Goal: Communication & Community: Participate in discussion

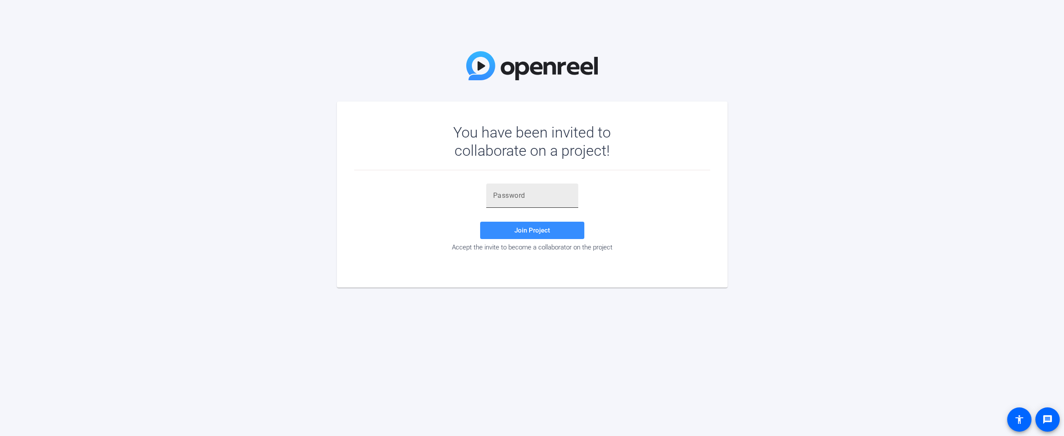
click at [539, 189] on div at bounding box center [532, 196] width 78 height 24
paste input "xmGME&"
type input "xmGME&"
click at [540, 236] on span at bounding box center [532, 230] width 104 height 21
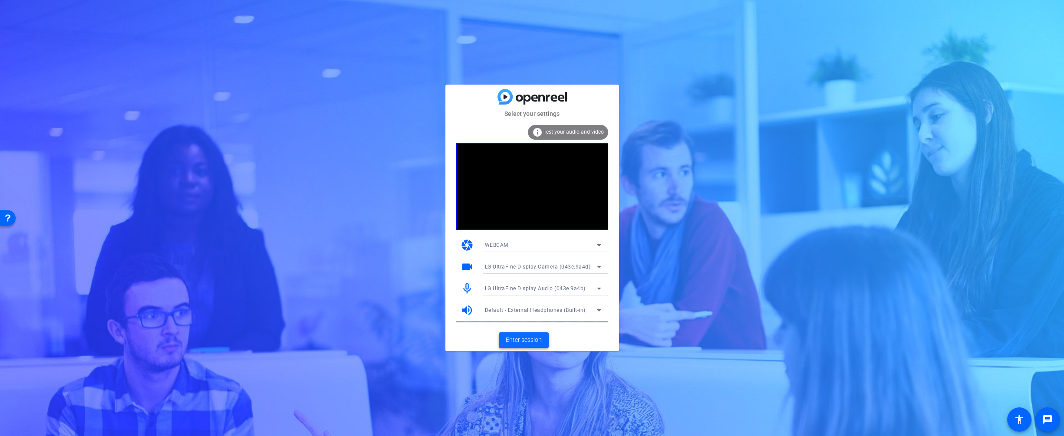
click at [518, 345] on span "Enter session" at bounding box center [524, 340] width 36 height 9
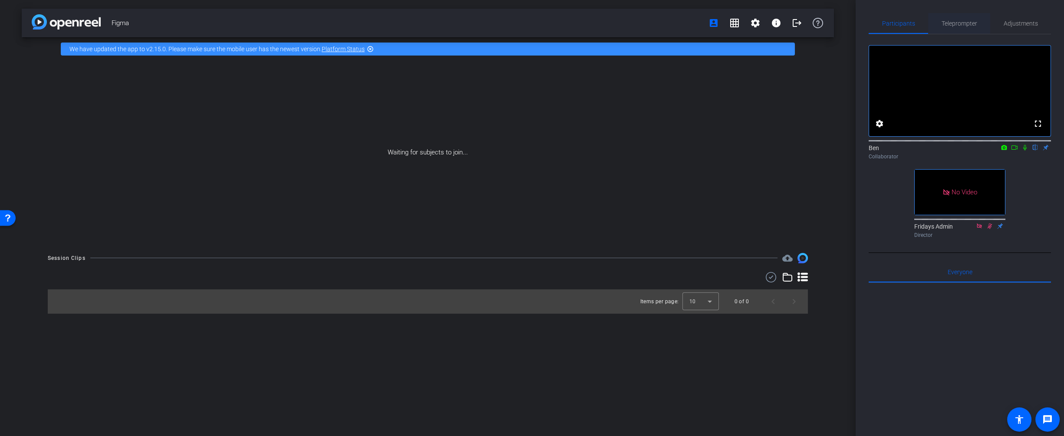
click at [952, 23] on span "Teleprompter" at bounding box center [960, 23] width 36 height 6
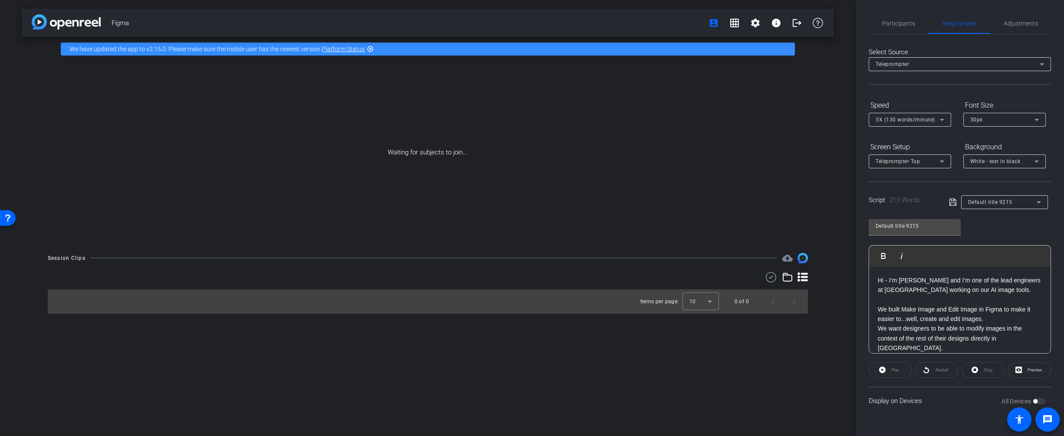
click at [936, 314] on p "We built Make Image and Edit Image in Figma to make it easier to...well, create…" at bounding box center [960, 315] width 164 height 20
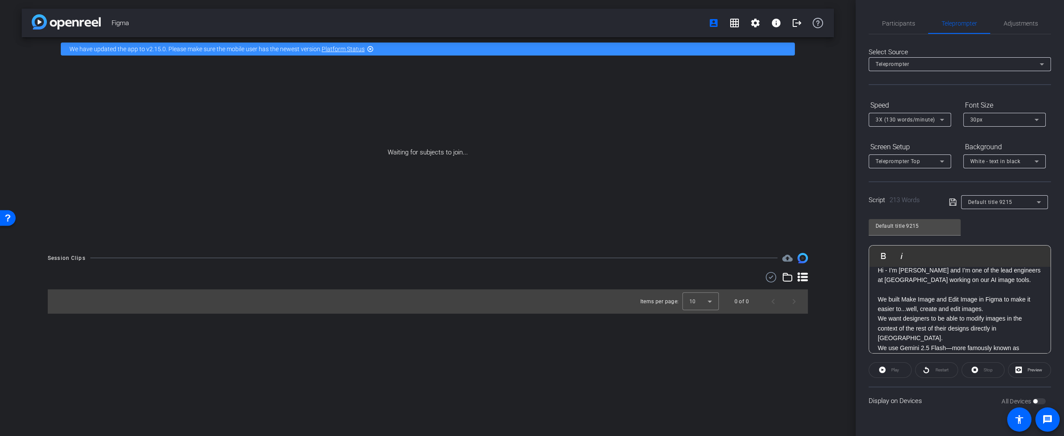
click at [989, 309] on p "We built Make Image and Edit Image in Figma to make it easier to...well, create…" at bounding box center [960, 305] width 164 height 20
click at [1026, 327] on p "We want designers to be able to modify images in the context of the rest of the…" at bounding box center [960, 328] width 164 height 29
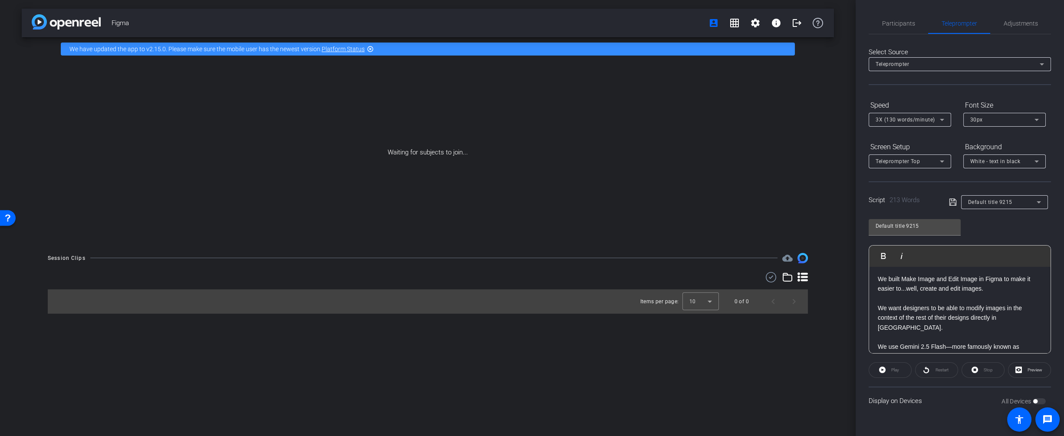
click at [902, 300] on p at bounding box center [960, 298] width 164 height 10
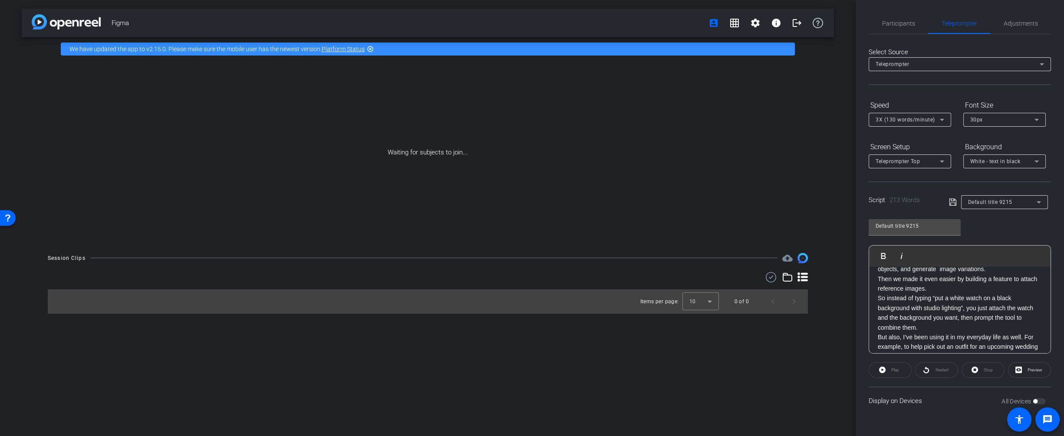
scroll to position [133, 0]
click at [954, 315] on p "So instead of typing “put a white watch on a black background with studio light…" at bounding box center [960, 307] width 164 height 39
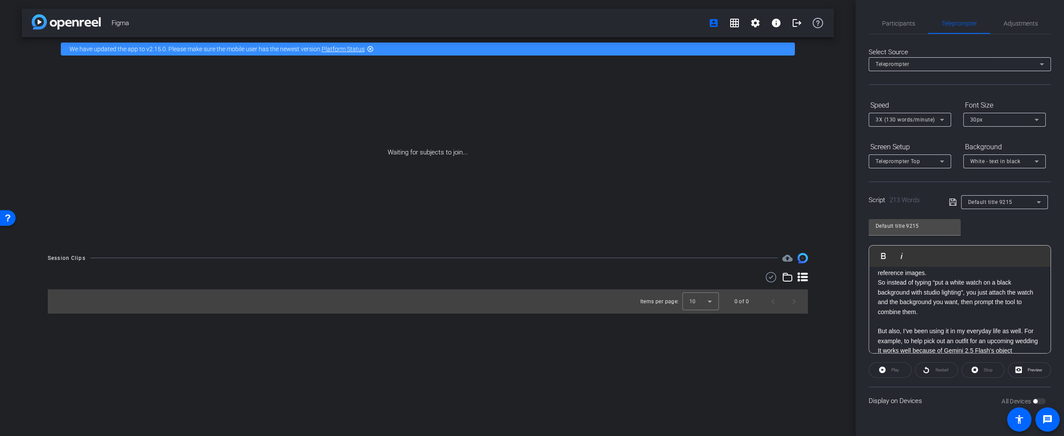
click at [1028, 346] on p "It works well because of Gemini 2.5 Flash’s object consistency, low latency, an…" at bounding box center [960, 356] width 164 height 20
click at [1042, 330] on div "Hi - I’m [PERSON_NAME] and I’m one of the lead engineers at [GEOGRAPHIC_DATA] w…" at bounding box center [959, 273] width 181 height 299
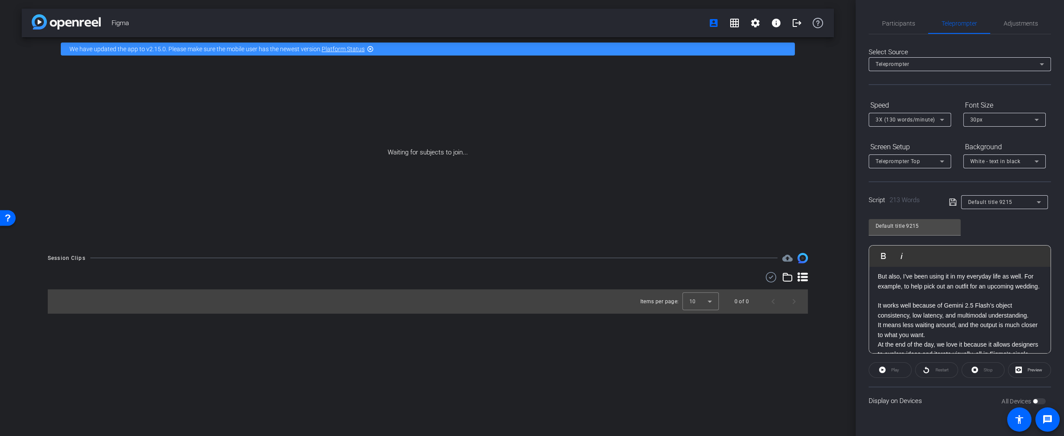
scroll to position [208, 0]
click at [967, 326] on p "It means less waiting around, and the output is much closer to what you want." at bounding box center [960, 320] width 164 height 20
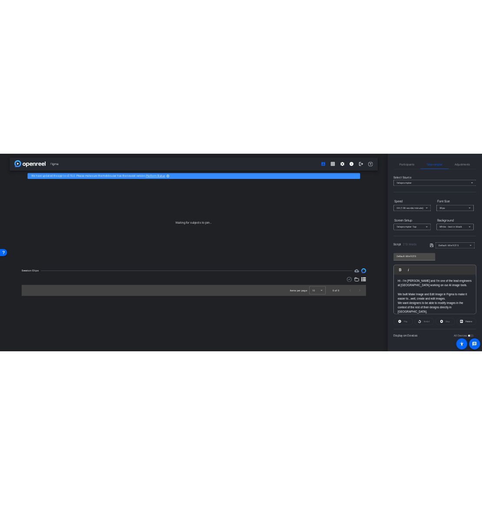
scroll to position [4, 0]
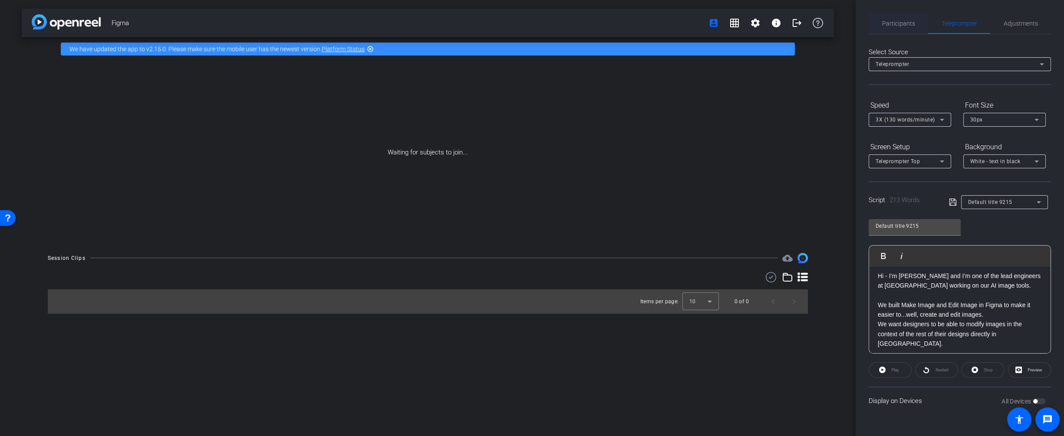
click at [886, 15] on span "Participants" at bounding box center [898, 23] width 33 height 21
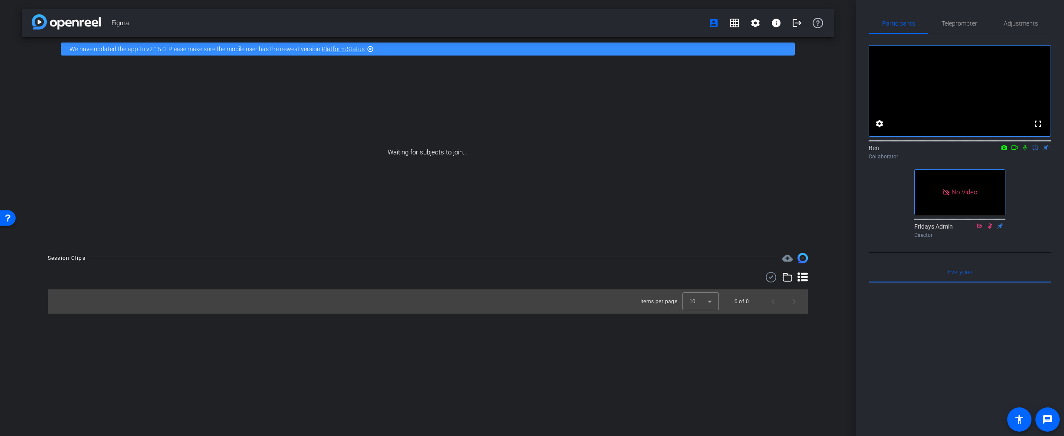
click at [1013, 151] on icon at bounding box center [1014, 148] width 7 height 6
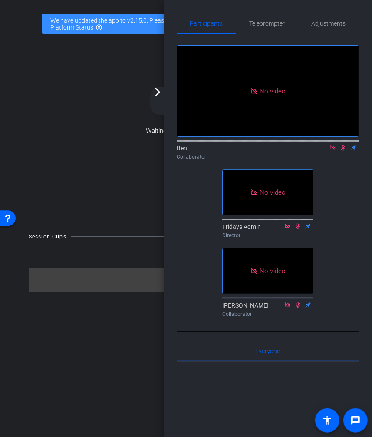
click at [331, 151] on icon at bounding box center [333, 148] width 7 height 6
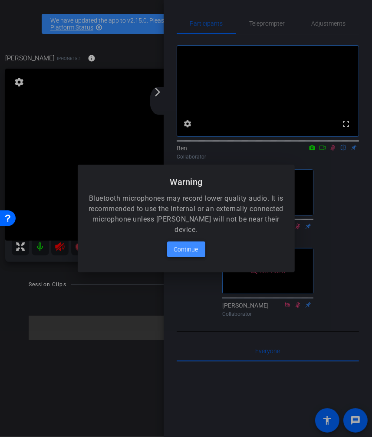
click at [190, 251] on span "Continue" at bounding box center [186, 249] width 24 height 10
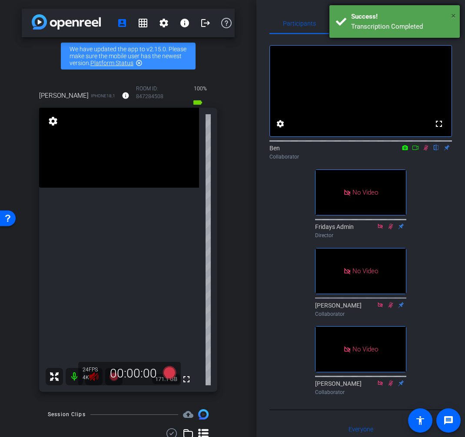
click at [453, 14] on span "×" at bounding box center [453, 15] width 5 height 10
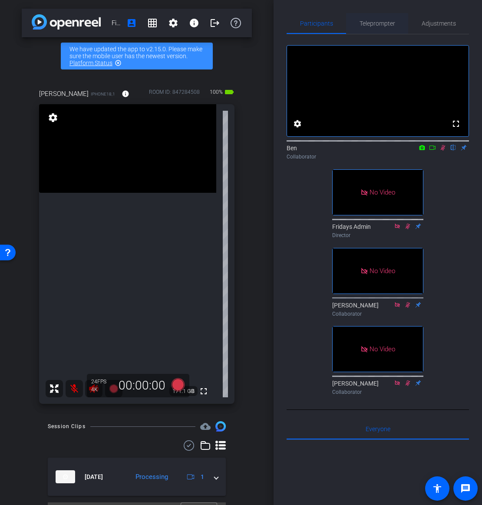
click at [378, 16] on span "Teleprompter" at bounding box center [377, 23] width 36 height 21
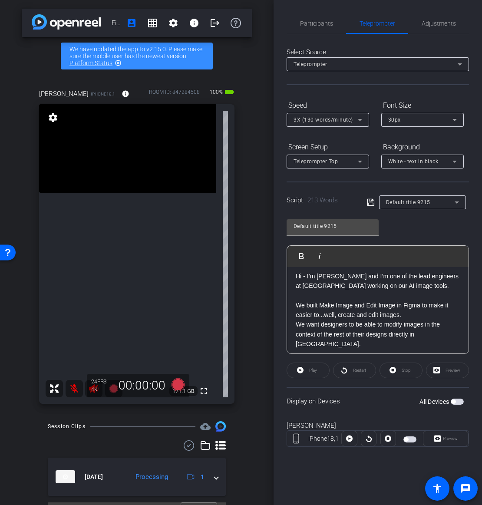
click at [356, 298] on p at bounding box center [378, 295] width 164 height 10
click at [326, 28] on span "Participants" at bounding box center [316, 23] width 33 height 21
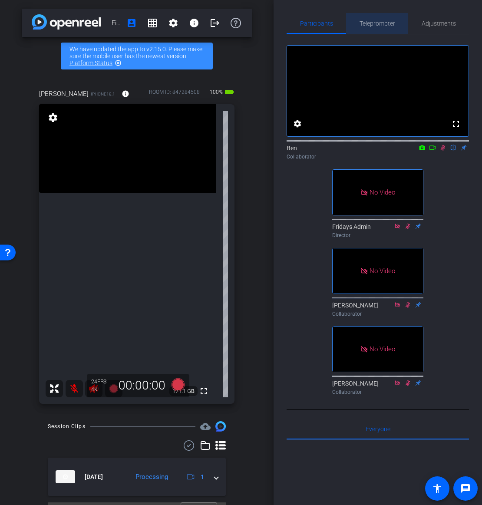
click at [362, 30] on span "Teleprompter" at bounding box center [377, 23] width 36 height 21
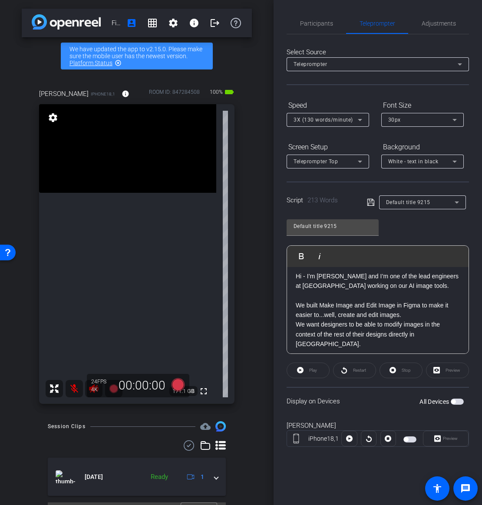
click at [367, 287] on p "Hi - I’m [PERSON_NAME] and I’m one of the lead engineers at [GEOGRAPHIC_DATA] w…" at bounding box center [378, 281] width 164 height 20
click at [345, 283] on p "Hi - I’m [PERSON_NAME] and I’m one of the lead engineers at [GEOGRAPHIC_DATA] w…" at bounding box center [378, 281] width 164 height 20
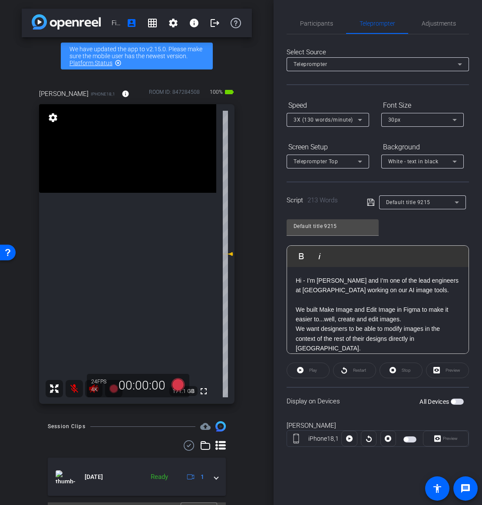
click at [300, 283] on p "Hi - I’m [PERSON_NAME] and I’m one of the lead engineers at [GEOGRAPHIC_DATA] w…" at bounding box center [378, 286] width 164 height 20
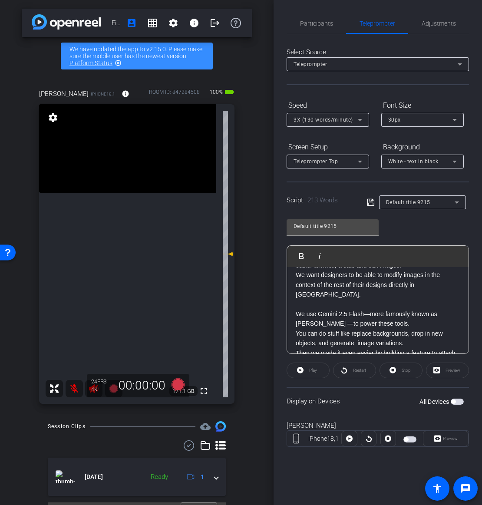
scroll to position [66, 0]
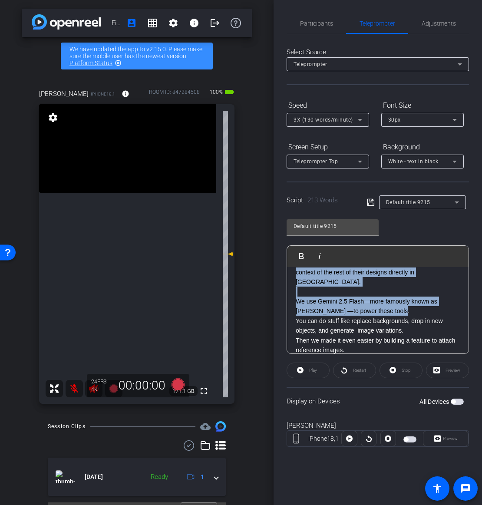
drag, startPoint x: 297, startPoint y: 278, endPoint x: 412, endPoint y: 301, distance: 118.1
click at [413, 302] on div "Hi - I’m [PERSON_NAME] and I’m one of the lead engineers at [GEOGRAPHIC_DATA] w…" at bounding box center [377, 360] width 181 height 319
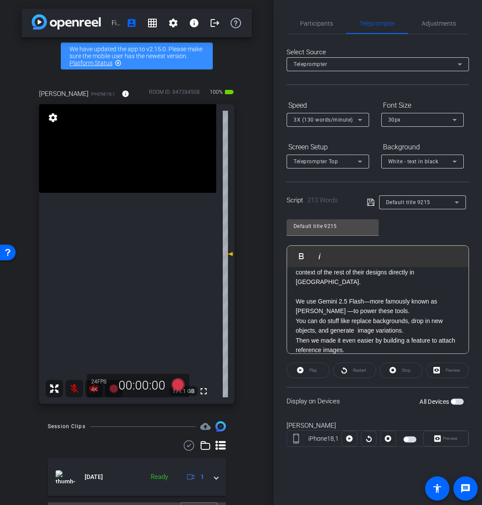
click at [411, 300] on p "We use Gemini 2.5 Flash—more famously known as [PERSON_NAME] —to power these to…" at bounding box center [378, 307] width 164 height 20
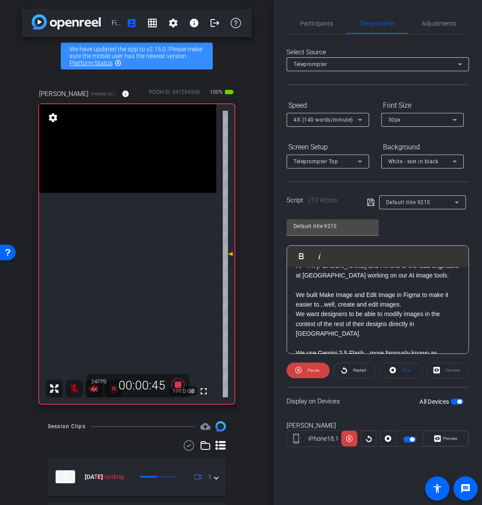
scroll to position [25, 0]
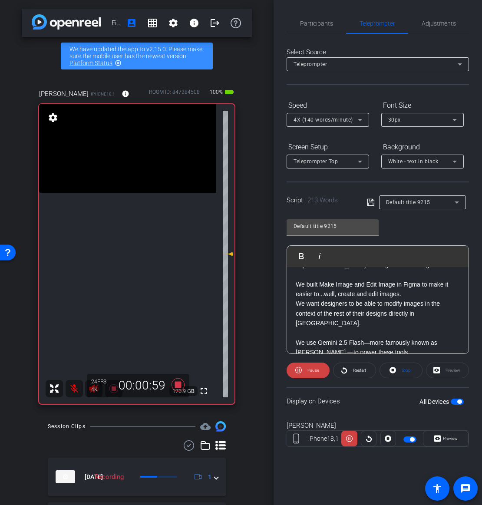
click at [76, 390] on mat-icon at bounding box center [74, 388] width 17 height 17
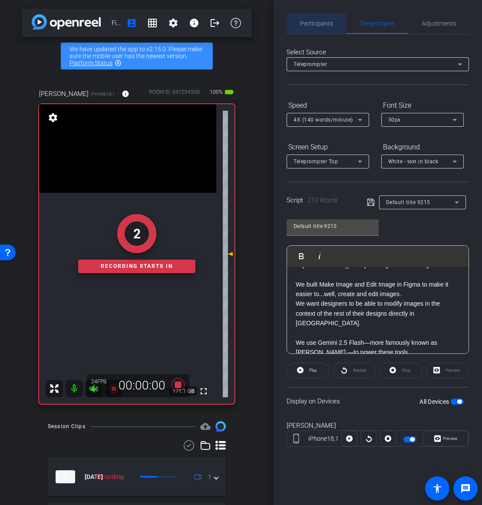
click at [339, 15] on div "Participants" at bounding box center [316, 23] width 59 height 21
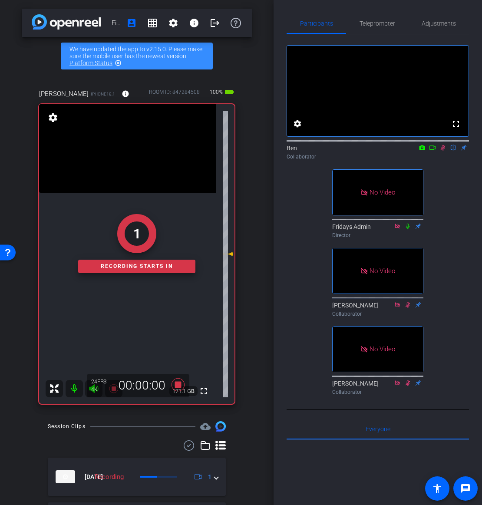
click at [441, 151] on icon at bounding box center [443, 148] width 5 height 6
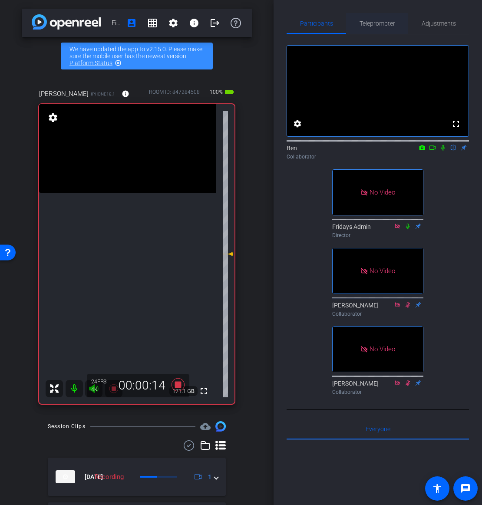
click at [379, 22] on span "Teleprompter" at bounding box center [377, 23] width 36 height 6
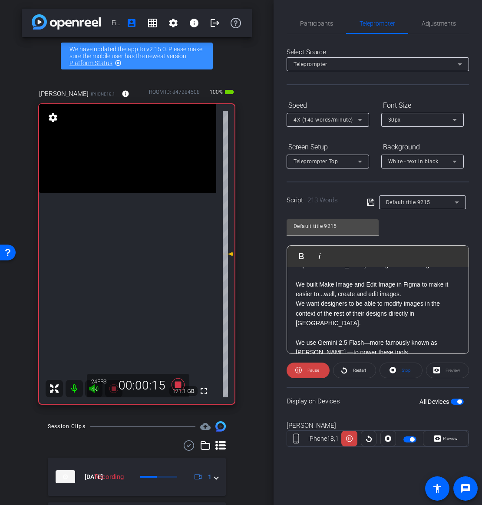
scroll to position [0, 0]
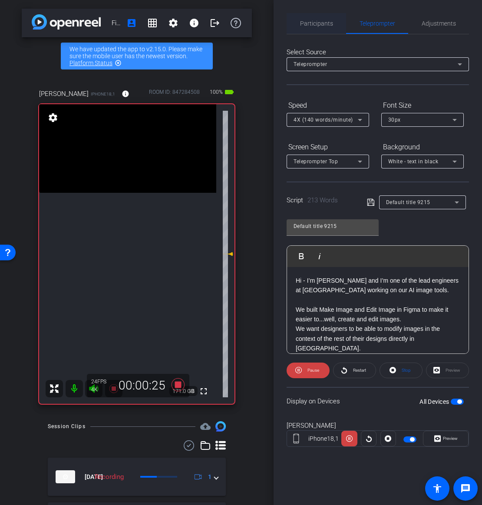
click at [324, 27] on span "Participants" at bounding box center [316, 23] width 33 height 21
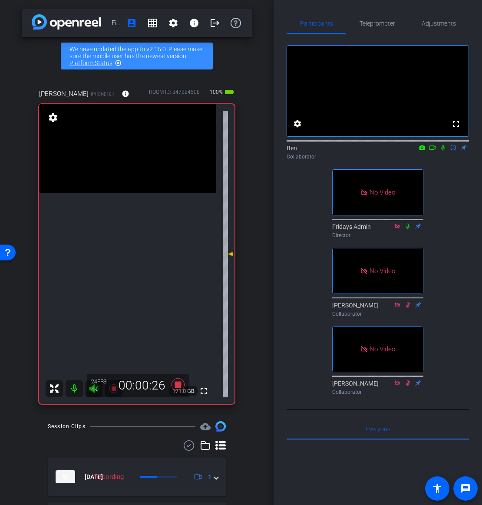
click at [442, 151] on icon at bounding box center [442, 148] width 7 height 6
click at [445, 151] on icon at bounding box center [442, 148] width 7 height 6
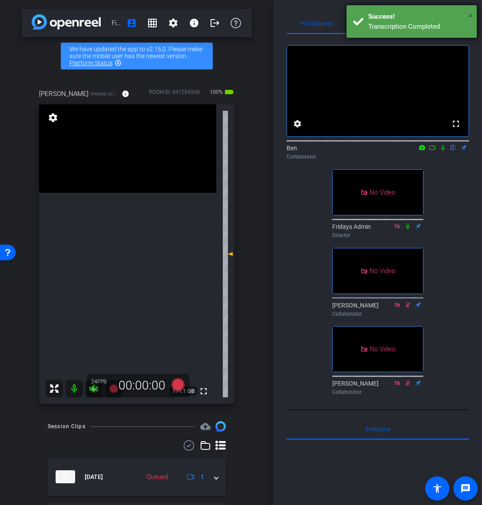
click at [469, 14] on span "×" at bounding box center [470, 15] width 5 height 10
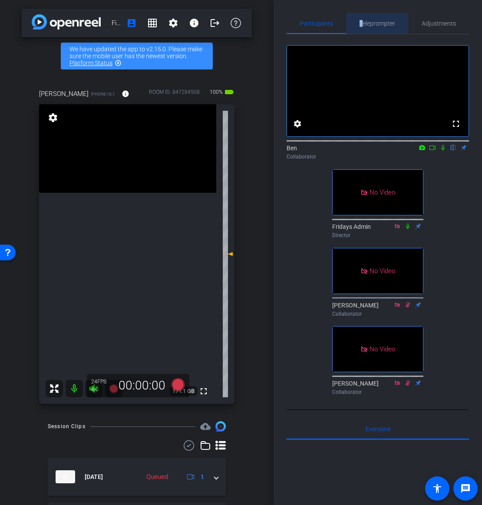
click at [361, 20] on span "Teleprompter" at bounding box center [377, 23] width 36 height 6
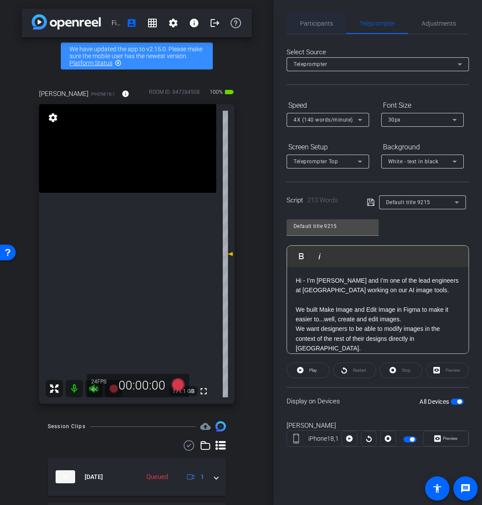
click at [320, 16] on span "Participants" at bounding box center [316, 23] width 33 height 21
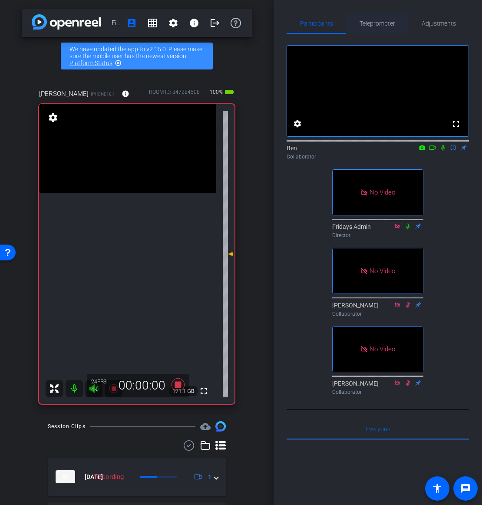
click at [369, 24] on span "Teleprompter" at bounding box center [377, 23] width 36 height 6
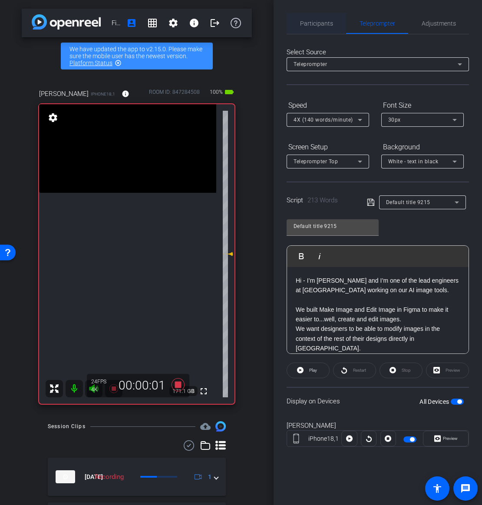
click at [316, 24] on span "Participants" at bounding box center [316, 23] width 33 height 6
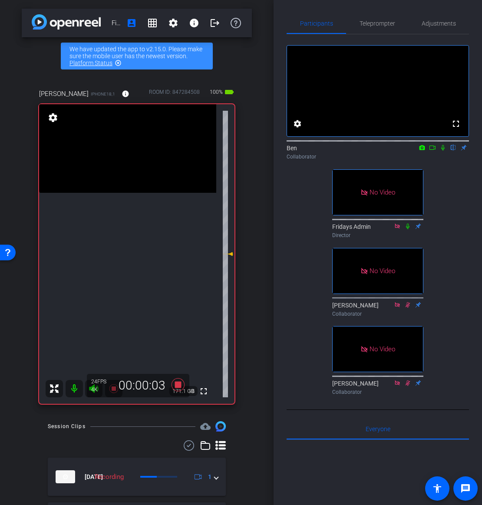
click at [442, 151] on icon at bounding box center [442, 148] width 3 height 6
click at [376, 23] on span "Teleprompter" at bounding box center [377, 23] width 36 height 6
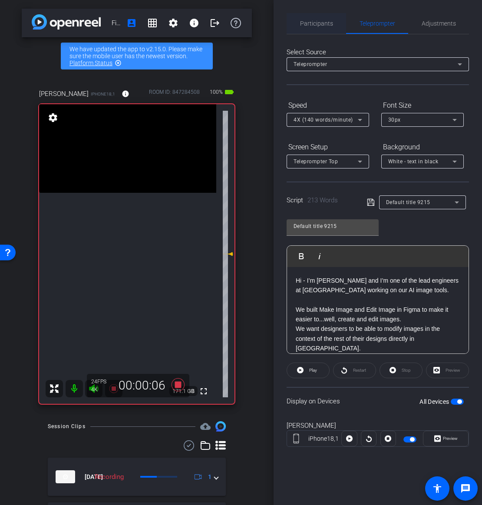
click at [320, 23] on span "Participants" at bounding box center [316, 23] width 33 height 6
click at [288, 14] on div "Participants" at bounding box center [316, 23] width 59 height 21
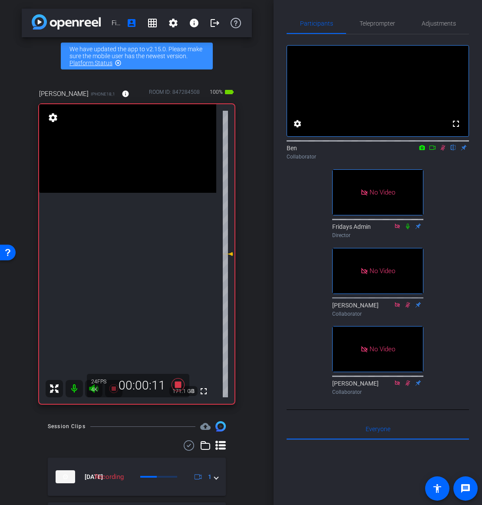
click at [442, 151] on icon at bounding box center [442, 148] width 7 height 6
click at [377, 23] on span "Teleprompter" at bounding box center [377, 23] width 36 height 6
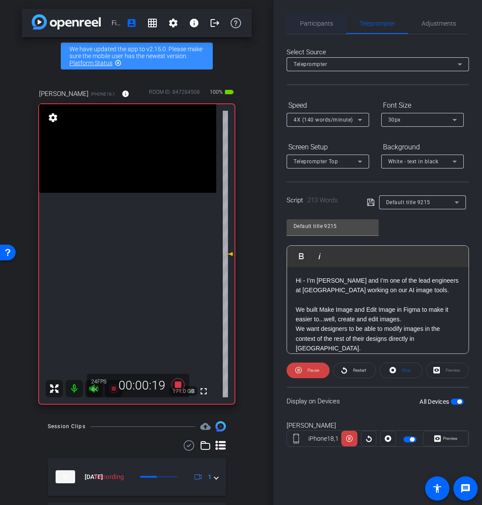
click at [322, 28] on span "Participants" at bounding box center [316, 23] width 33 height 21
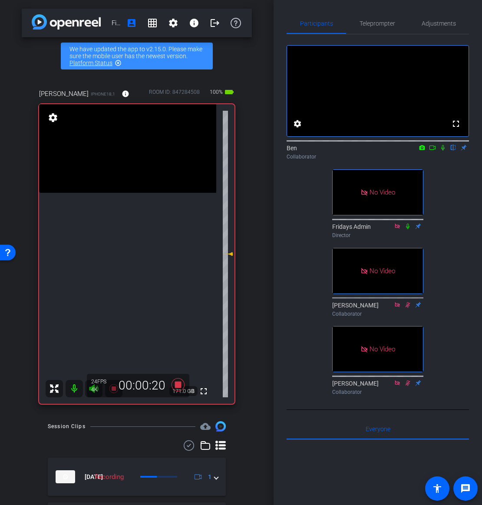
click at [440, 161] on div "Ben flip Collaborator" at bounding box center [378, 152] width 182 height 17
click at [441, 151] on icon at bounding box center [442, 148] width 7 height 6
click at [363, 23] on span "Teleprompter" at bounding box center [377, 23] width 36 height 6
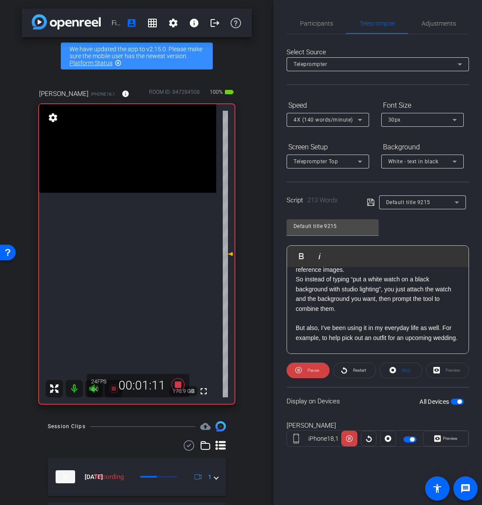
scroll to position [152, 0]
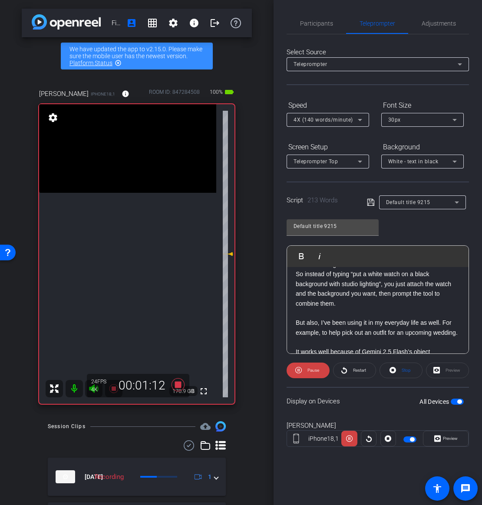
drag, startPoint x: 317, startPoint y: 23, endPoint x: 321, endPoint y: 37, distance: 14.4
click at [316, 23] on span "Participants" at bounding box center [316, 23] width 33 height 6
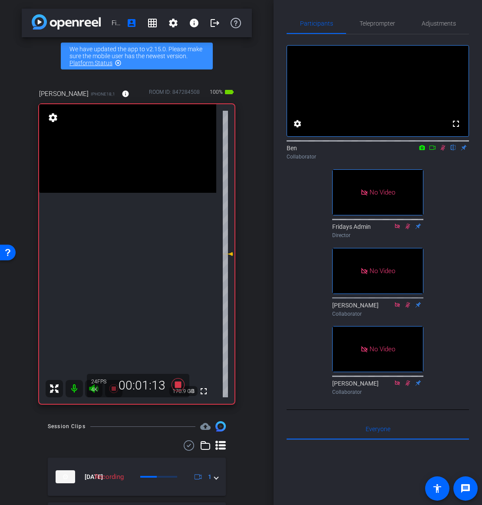
click at [441, 151] on icon at bounding box center [442, 148] width 7 height 6
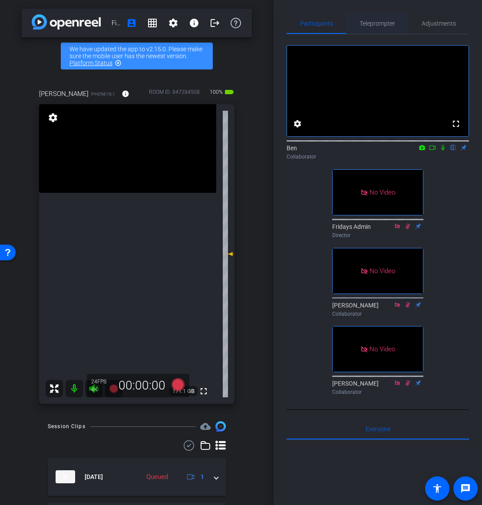
click at [366, 23] on span "Teleprompter" at bounding box center [377, 23] width 36 height 6
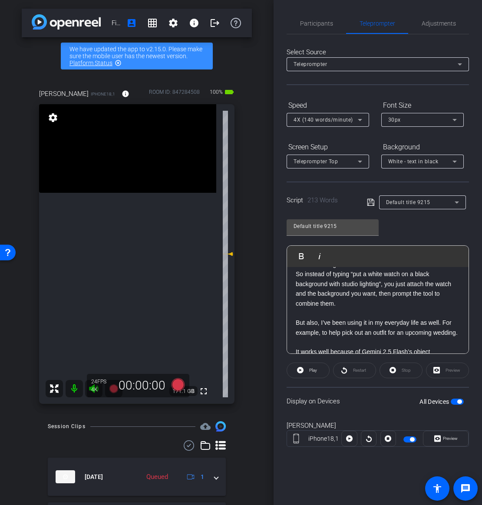
click at [333, 333] on p "But also, I’ve been using it in my everyday life as well. For example, to help …" at bounding box center [378, 328] width 164 height 20
drag, startPoint x: 338, startPoint y: 333, endPoint x: 294, endPoint y: 320, distance: 45.6
click at [294, 320] on div "Hi - I’m [PERSON_NAME] and I’m one of the lead engineers at [GEOGRAPHIC_DATA] w…" at bounding box center [377, 274] width 181 height 319
click at [420, 323] on p "But also, I’ve been using it in my everyday life as well. For example, to help …" at bounding box center [378, 328] width 164 height 20
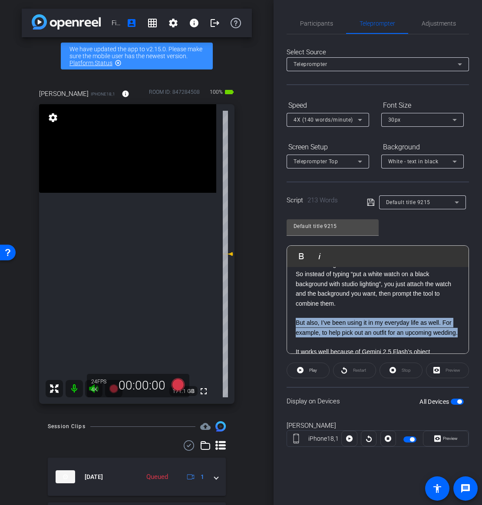
drag, startPoint x: 436, startPoint y: 329, endPoint x: 285, endPoint y: 312, distance: 152.1
click at [285, 312] on div "Participants Teleprompter Adjustments settings Ben flip Collaborator Fridays Ad…" at bounding box center [377, 252] width 208 height 505
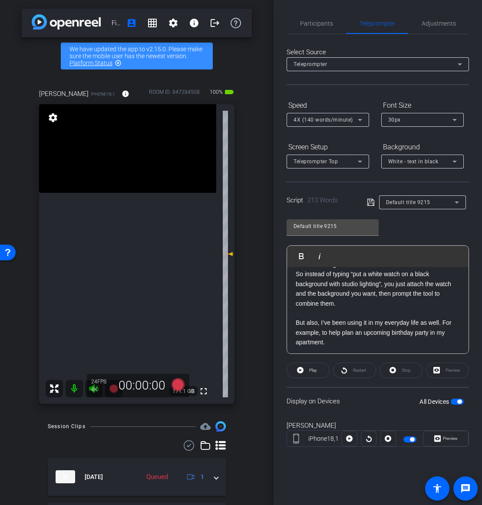
click at [365, 323] on p "But also, I’ve been using it in my everyday life as well. For example, to help …" at bounding box center [378, 332] width 164 height 29
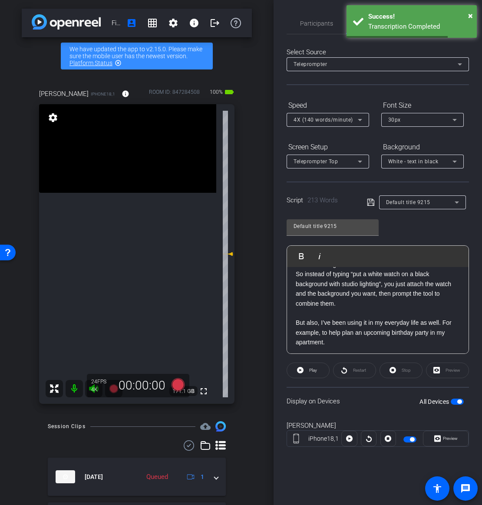
click at [359, 318] on p "But also, I’ve been using it in my everyday life as well. For example, to help …" at bounding box center [378, 332] width 164 height 29
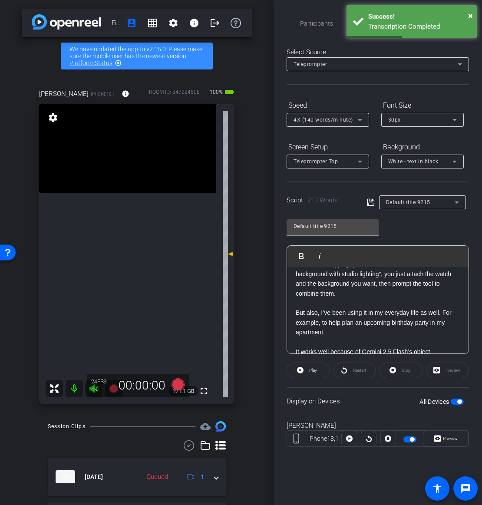
click at [329, 318] on p "But also, I’ve been using it in my everyday life as well. For example, to help …" at bounding box center [378, 322] width 164 height 29
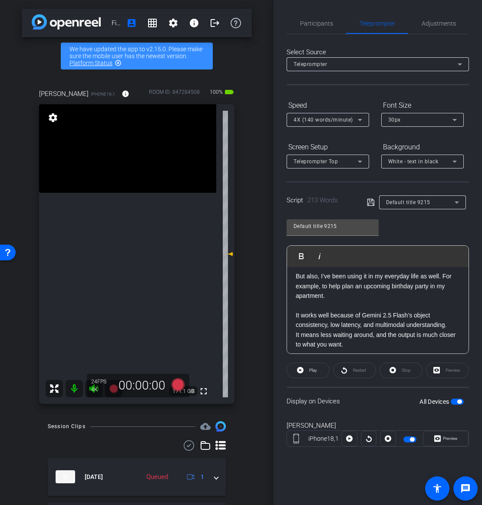
scroll to position [208, 0]
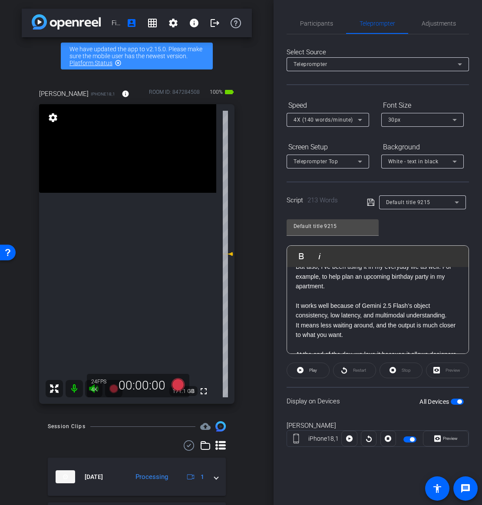
drag, startPoint x: 349, startPoint y: 326, endPoint x: 295, endPoint y: 295, distance: 62.6
click at [295, 295] on div "Hi - I’m [PERSON_NAME] and I’m one of the lead engineers at [GEOGRAPHIC_DATA] w…" at bounding box center [377, 223] width 181 height 329
click at [414, 323] on p "It means less waiting around, and the output is much closer to what you want." at bounding box center [378, 330] width 164 height 20
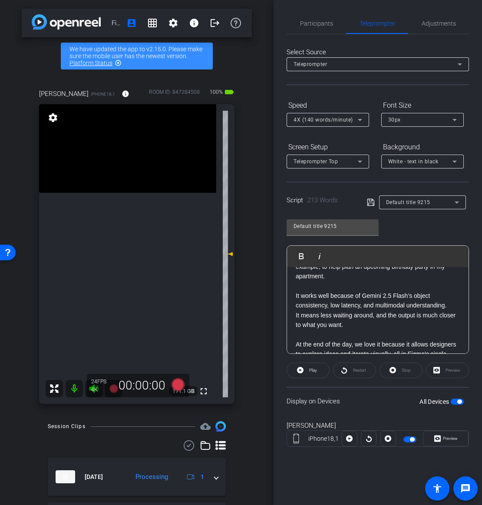
click at [343, 315] on p "It means less waiting around, and the output is much closer to what you want." at bounding box center [378, 320] width 164 height 20
drag, startPoint x: 370, startPoint y: 311, endPoint x: 395, endPoint y: 334, distance: 33.8
click at [389, 333] on div "Hi - I’m [PERSON_NAME] and I’m one of the lead engineers at [GEOGRAPHIC_DATA] w…" at bounding box center [377, 213] width 181 height 329
click at [408, 339] on p "At the end of the day, we love it because it allows designers to explore ideas …" at bounding box center [378, 353] width 164 height 29
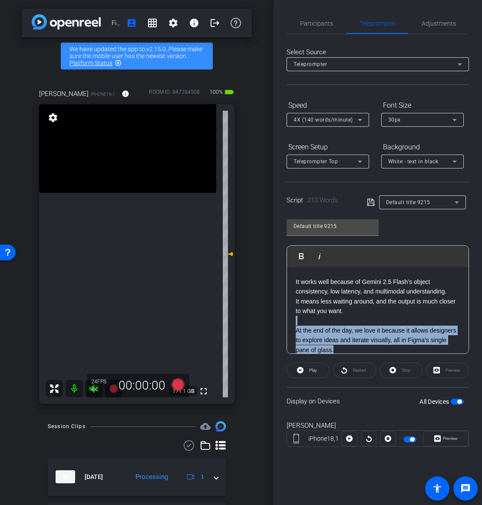
drag, startPoint x: 360, startPoint y: 339, endPoint x: 291, endPoint y: 314, distance: 73.5
click at [291, 314] on div "Hi - I’m [PERSON_NAME] and I’m one of the lead engineers at [GEOGRAPHIC_DATA] w…" at bounding box center [377, 199] width 181 height 329
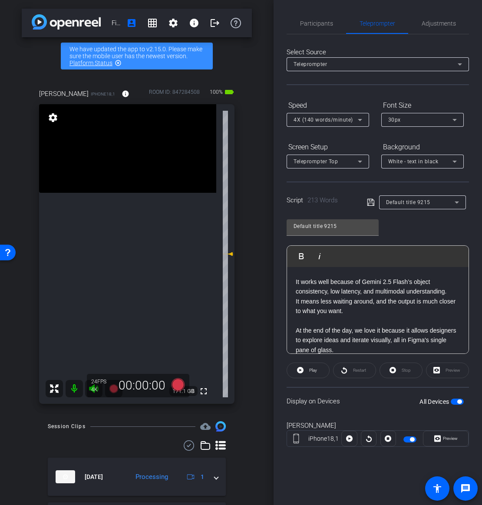
click at [414, 316] on p at bounding box center [378, 321] width 164 height 10
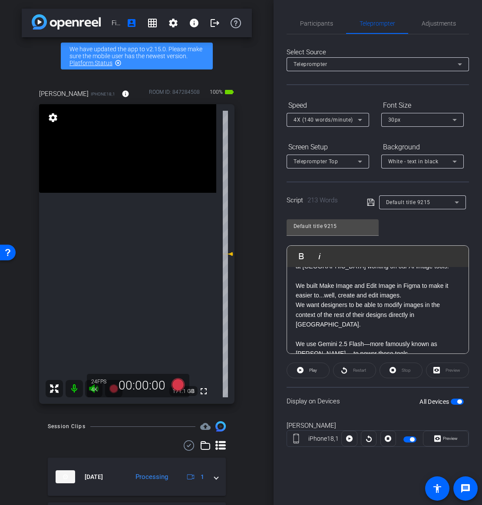
scroll to position [0, 0]
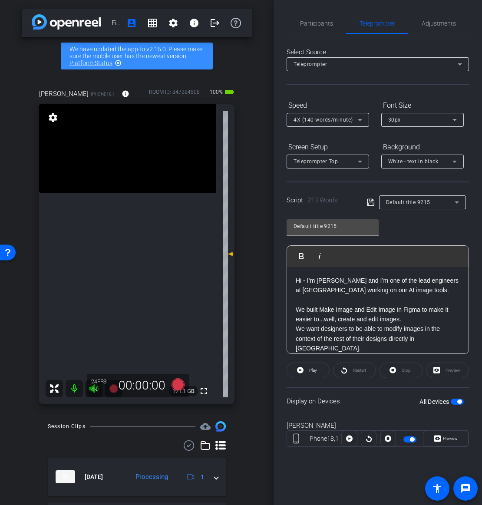
click at [385, 315] on p "We built Make Image and Edit Image in Figma to make it easier to...well, create…" at bounding box center [378, 315] width 164 height 20
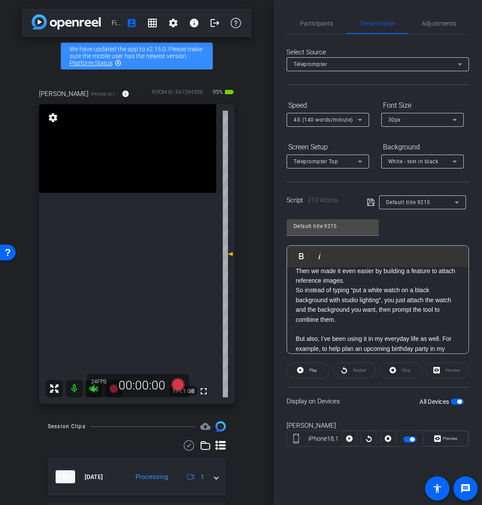
scroll to position [146, 0]
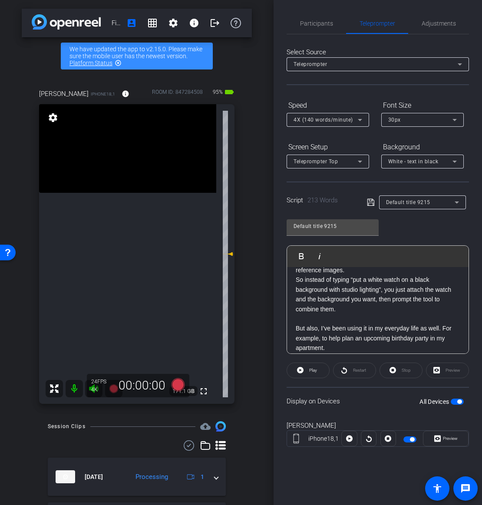
click at [441, 323] on p "But also, I’ve been using it in my everyday life as well. For example, to help …" at bounding box center [378, 337] width 164 height 29
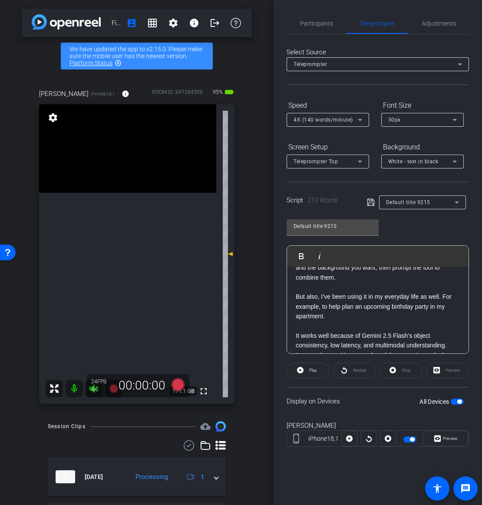
scroll to position [183, 0]
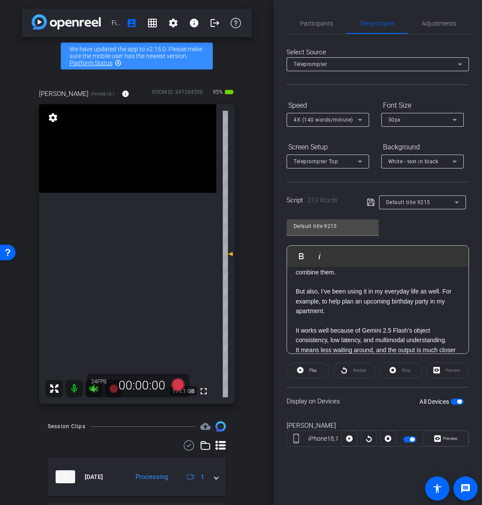
click at [343, 316] on p at bounding box center [378, 321] width 164 height 10
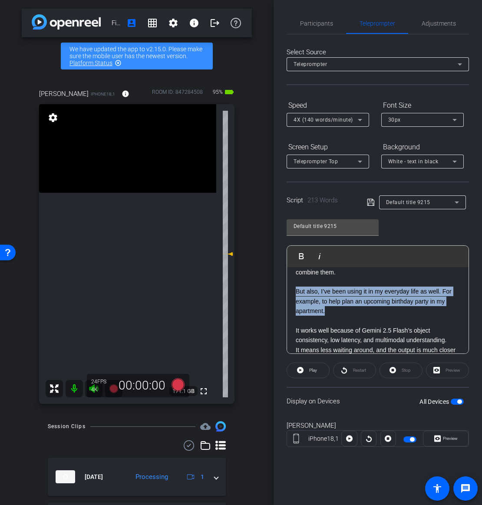
drag, startPoint x: 309, startPoint y: 294, endPoint x: 295, endPoint y: 283, distance: 18.0
click at [295, 283] on div "Hi - I’m [PERSON_NAME] and I’m one of the lead engineers at [GEOGRAPHIC_DATA] w…" at bounding box center [377, 248] width 181 height 329
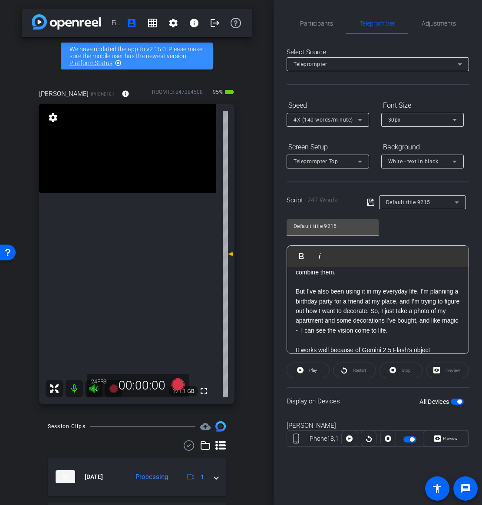
click at [394, 298] on p "But I’ve also been using it in my everyday life. I’m planning a birthday party …" at bounding box center [378, 311] width 164 height 49
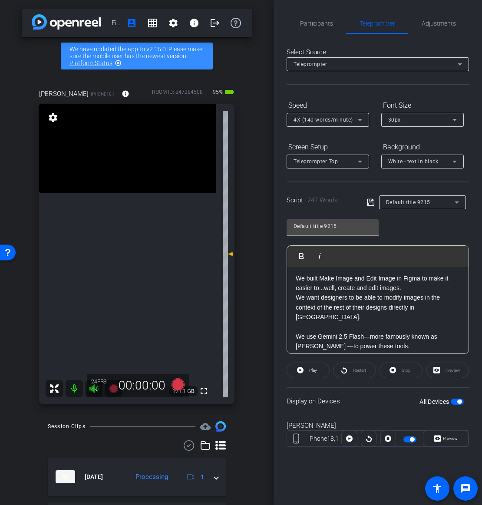
scroll to position [0, 0]
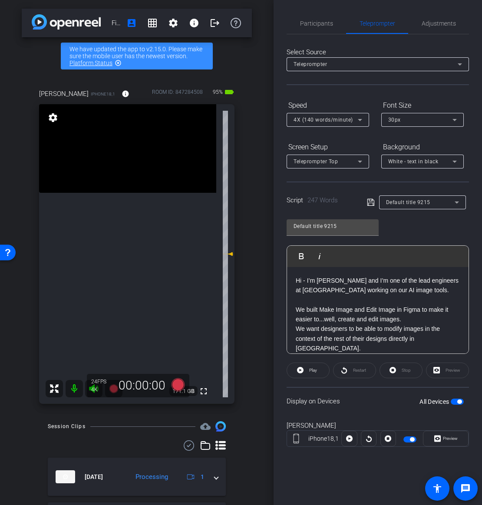
drag, startPoint x: 379, startPoint y: 314, endPoint x: 264, endPoint y: 309, distance: 115.1
click at [263, 310] on div "Figma account_box grid_on settings info logout We have updated the app to v2.15…" at bounding box center [241, 252] width 482 height 505
click at [399, 320] on p "We built Make Image and Edit Image in Figma so you can make and edit images eff…" at bounding box center [378, 315] width 164 height 20
click at [375, 293] on p "Hi - I’m [PERSON_NAME] and I’m one of the lead engineers at [GEOGRAPHIC_DATA] w…" at bounding box center [378, 286] width 164 height 20
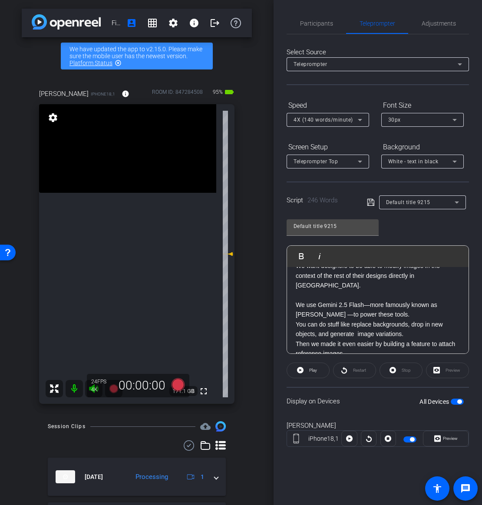
click at [397, 302] on p "We use Gemini 2.5 Flash—more famously known as [PERSON_NAME] —to power these to…" at bounding box center [378, 310] width 164 height 20
click at [325, 23] on span "Participants" at bounding box center [316, 23] width 33 height 6
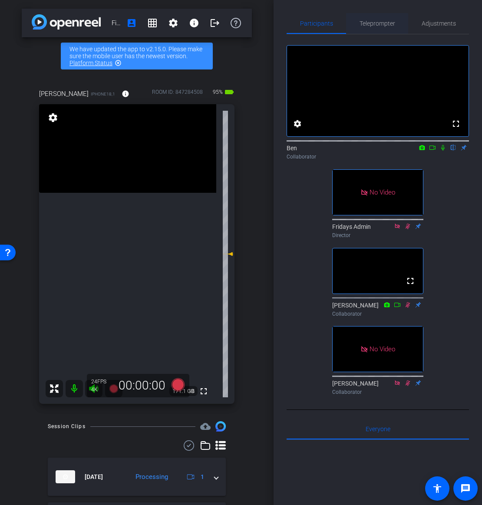
click at [379, 19] on span "Teleprompter" at bounding box center [377, 23] width 36 height 21
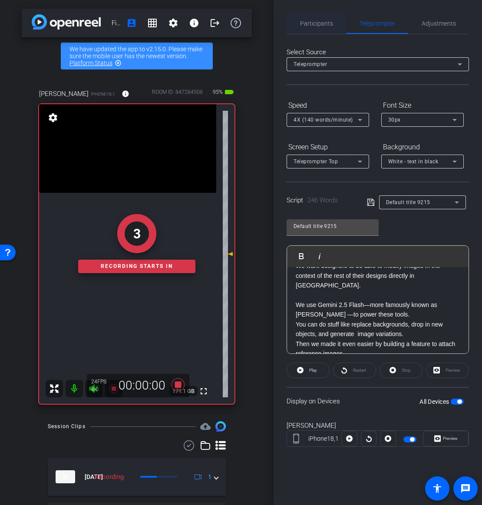
click at [306, 23] on span "Participants" at bounding box center [316, 23] width 33 height 6
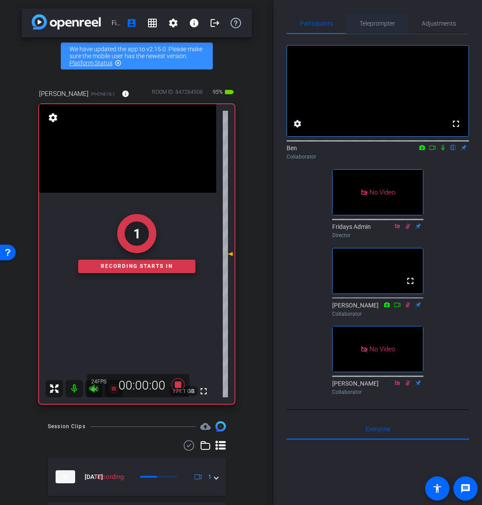
click at [375, 21] on span "Teleprompter" at bounding box center [377, 23] width 36 height 6
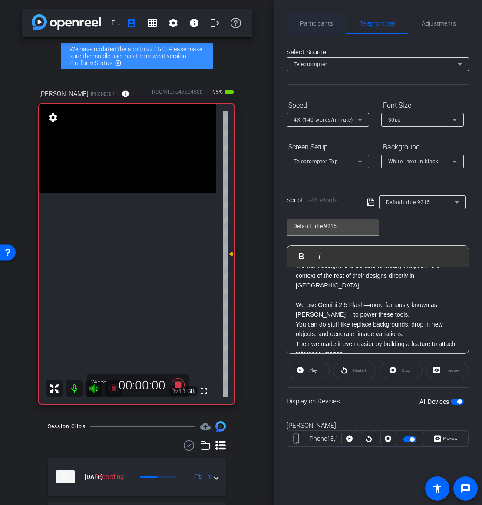
click at [307, 24] on span "Participants" at bounding box center [316, 23] width 33 height 6
click at [304, 18] on span "Participants" at bounding box center [316, 23] width 33 height 21
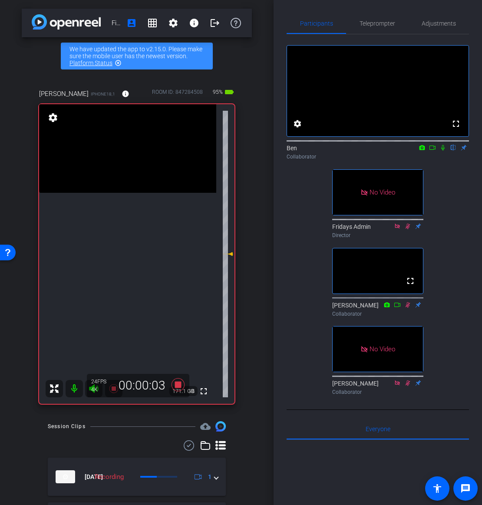
click at [444, 151] on icon at bounding box center [442, 148] width 7 height 6
click at [378, 22] on span "Teleprompter" at bounding box center [377, 23] width 36 height 6
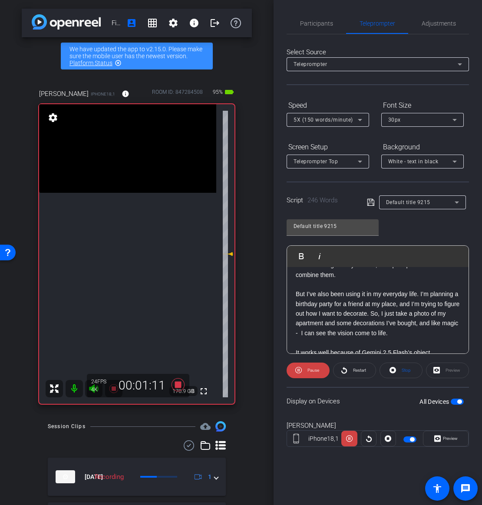
scroll to position [212, 0]
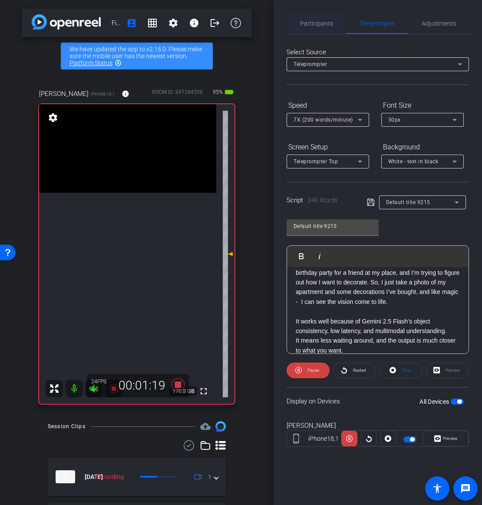
click at [323, 24] on span "Participants" at bounding box center [316, 23] width 33 height 6
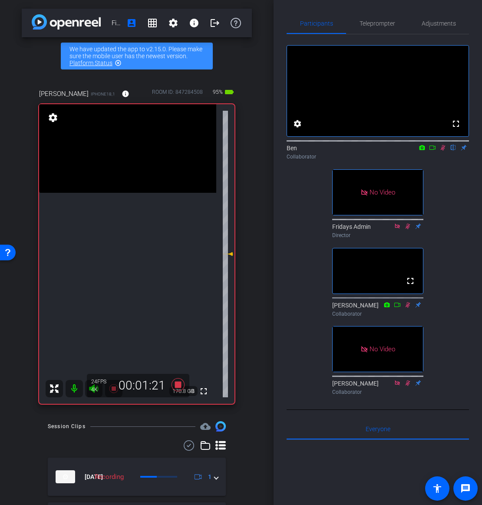
click at [443, 151] on icon at bounding box center [442, 148] width 7 height 6
click at [363, 22] on span "Teleprompter" at bounding box center [377, 23] width 36 height 6
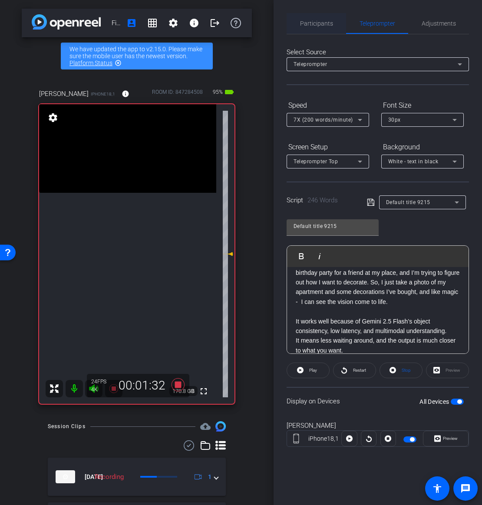
click at [313, 27] on span "Participants" at bounding box center [316, 23] width 33 height 21
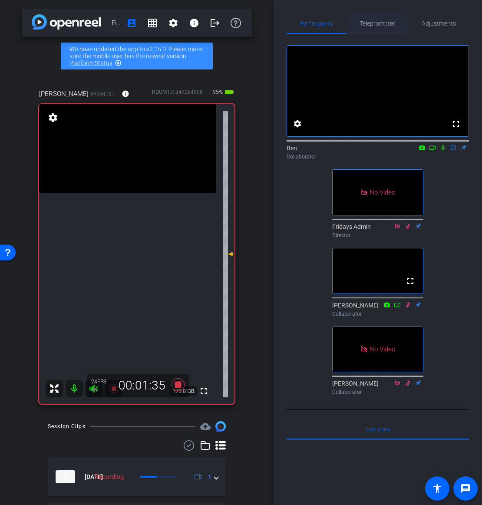
click at [369, 26] on span "Teleprompter" at bounding box center [377, 23] width 36 height 6
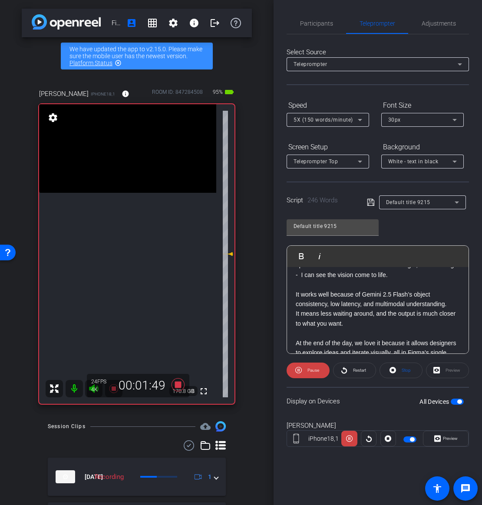
scroll to position [251, 0]
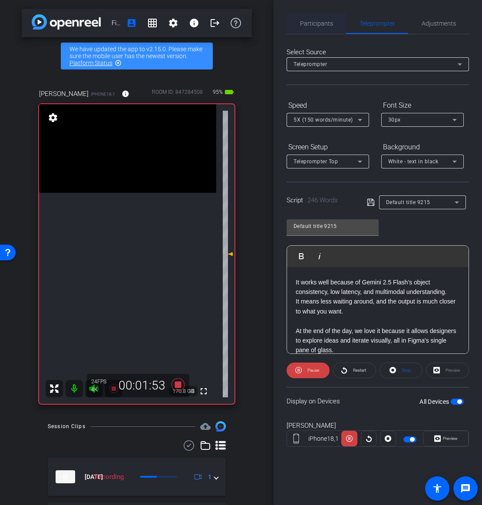
click at [309, 20] on span "Participants" at bounding box center [316, 23] width 33 height 6
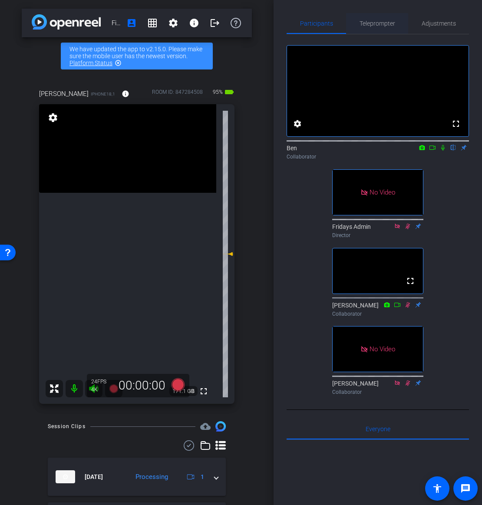
click at [372, 21] on span "Teleprompter" at bounding box center [377, 23] width 36 height 6
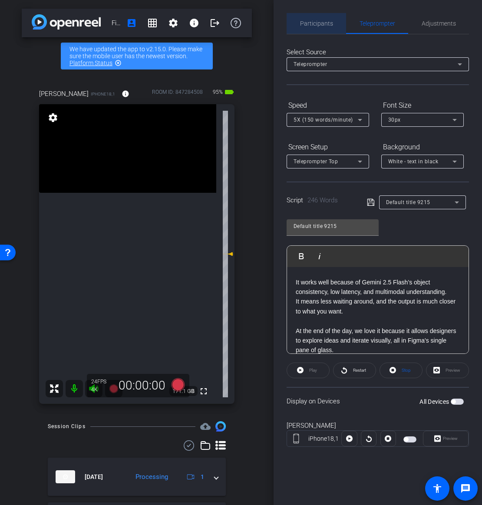
click at [327, 18] on span "Participants" at bounding box center [316, 23] width 33 height 21
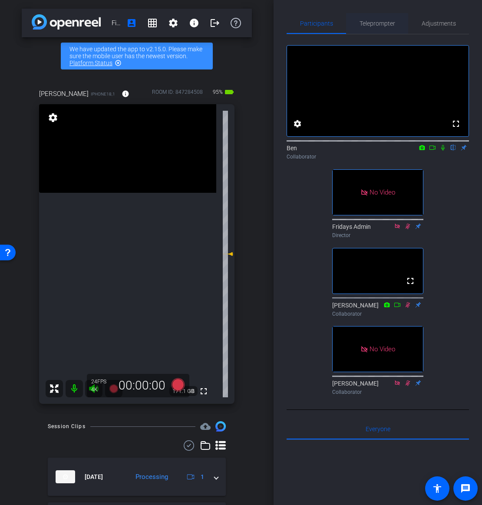
click at [365, 13] on span "Teleprompter" at bounding box center [377, 23] width 36 height 21
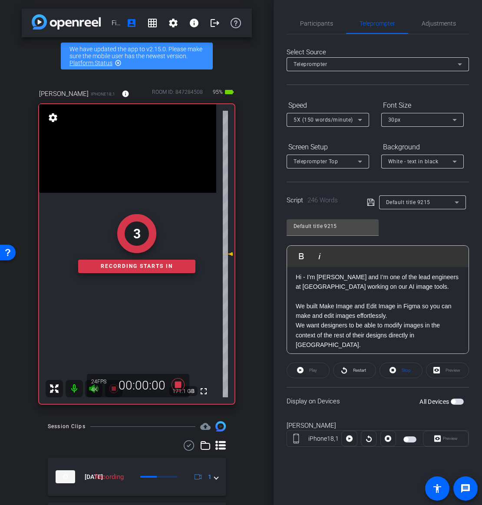
scroll to position [0, 0]
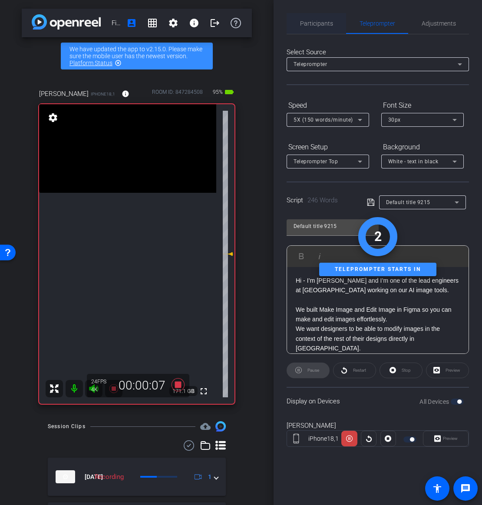
click at [313, 24] on span "Participants" at bounding box center [316, 23] width 33 height 6
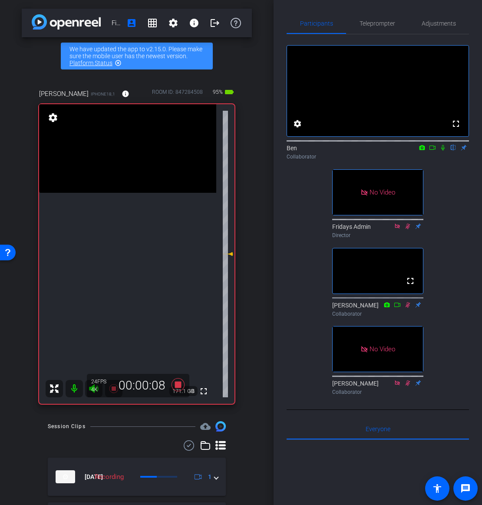
click at [445, 151] on icon at bounding box center [442, 148] width 7 height 6
click at [375, 18] on span "Teleprompter" at bounding box center [377, 23] width 36 height 21
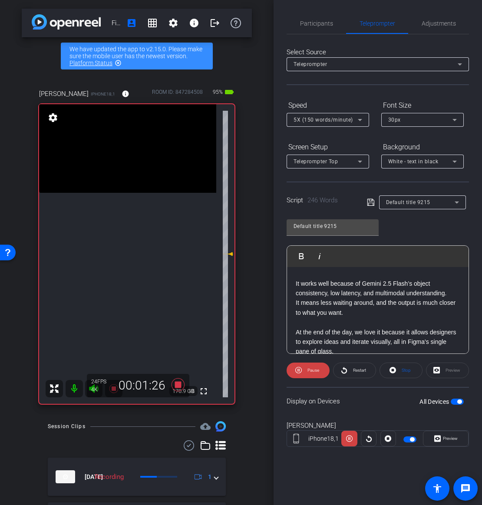
scroll to position [251, 0]
click at [312, 16] on span "Participants" at bounding box center [316, 23] width 33 height 21
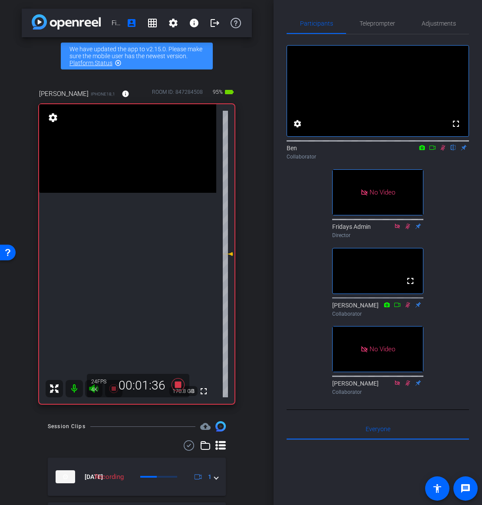
click at [442, 151] on icon at bounding box center [443, 148] width 5 height 6
click at [375, 17] on span "Teleprompter" at bounding box center [377, 23] width 36 height 21
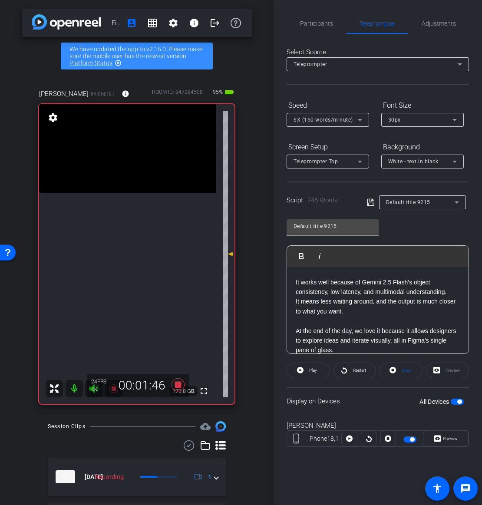
click at [347, 339] on p "At the end of the day, we love it because it allows designers to explore ideas …" at bounding box center [378, 340] width 164 height 29
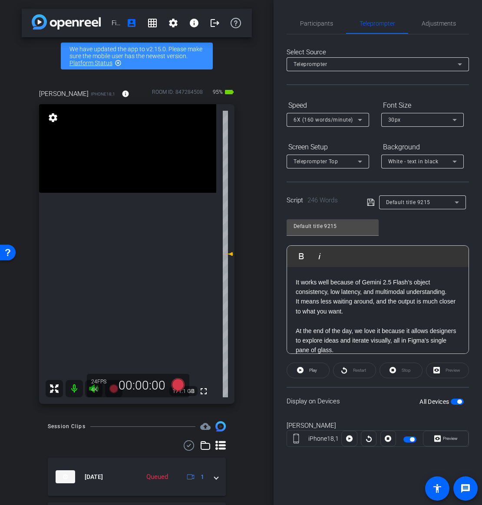
click at [329, 316] on p at bounding box center [378, 321] width 164 height 10
click at [343, 342] on p "At the end of the day, we love it because it allows designers to explore ideas …" at bounding box center [378, 340] width 164 height 29
click at [333, 316] on p at bounding box center [378, 321] width 164 height 10
click at [341, 337] on p "At the end of the day, we love it because it allows designers to explore ideas …" at bounding box center [378, 340] width 164 height 29
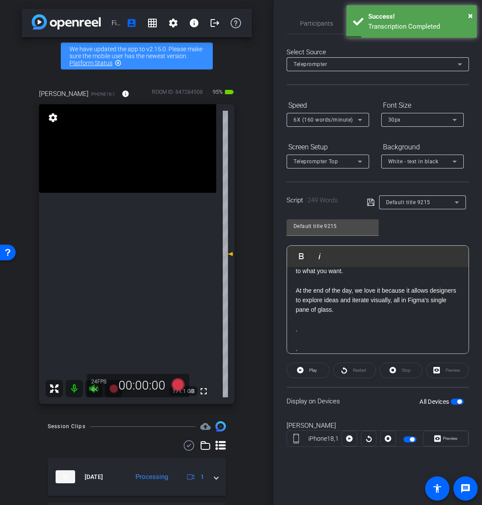
scroll to position [270, 0]
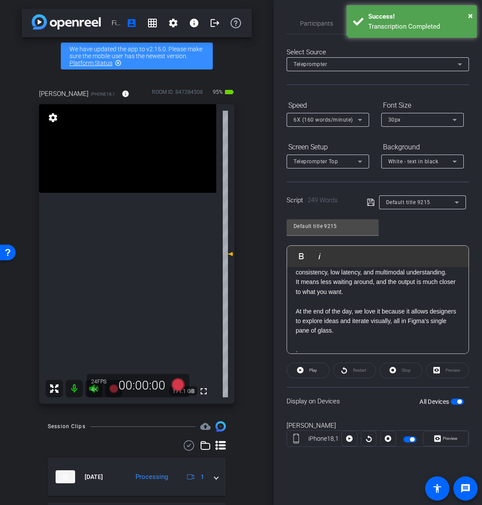
click at [308, 297] on p at bounding box center [378, 302] width 164 height 10
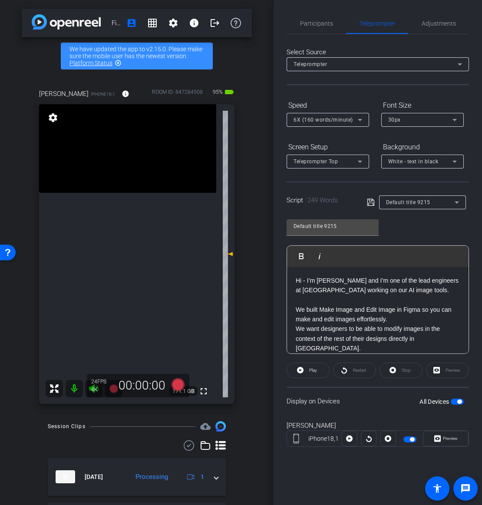
scroll to position [10, 0]
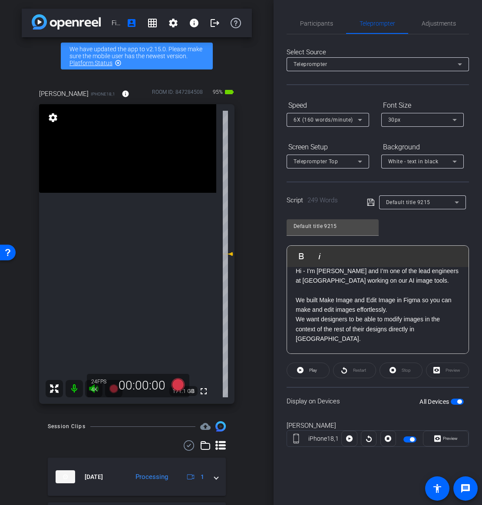
click at [414, 307] on p "We built Make Image and Edit Image in Figma so you can make and edit images eff…" at bounding box center [378, 305] width 164 height 20
click at [307, 30] on span "Participants" at bounding box center [316, 23] width 33 height 21
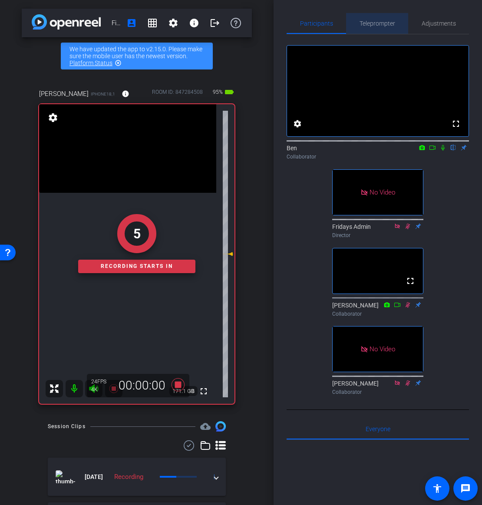
click at [379, 21] on span "Teleprompter" at bounding box center [377, 23] width 36 height 6
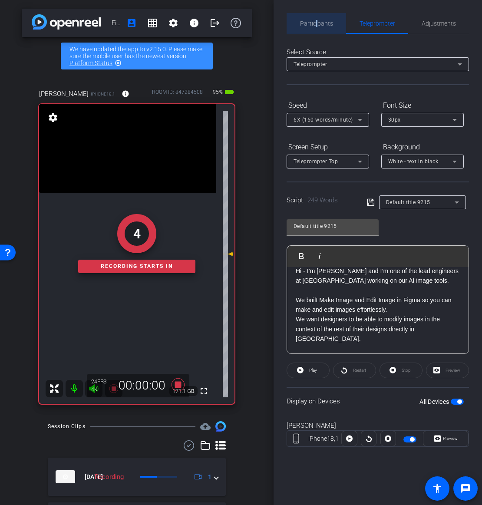
click at [316, 24] on span "Participants" at bounding box center [316, 23] width 33 height 6
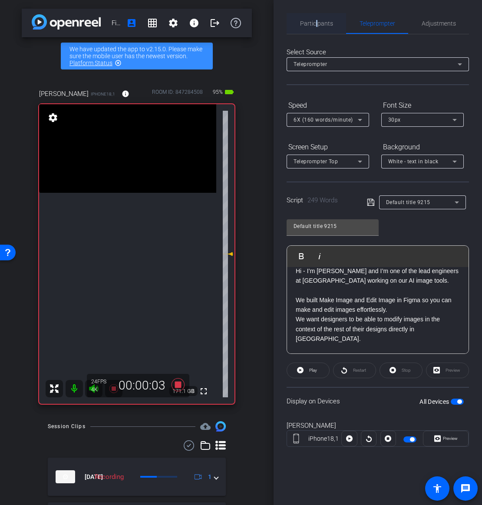
drag, startPoint x: 312, startPoint y: 24, endPoint x: 326, endPoint y: 28, distance: 14.8
click at [312, 24] on span "Participants" at bounding box center [316, 23] width 33 height 6
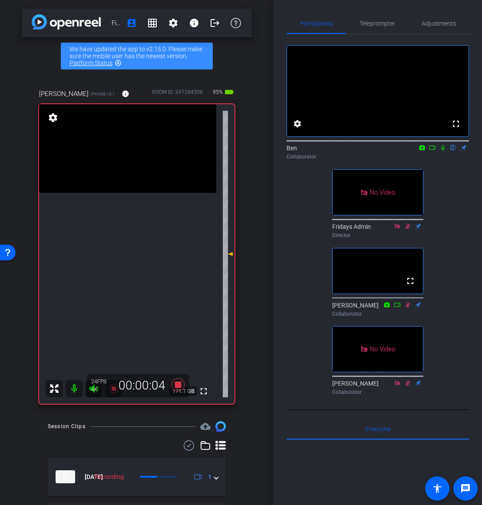
click at [440, 151] on icon at bounding box center [442, 148] width 7 height 6
click at [370, 21] on span "Teleprompter" at bounding box center [377, 23] width 36 height 6
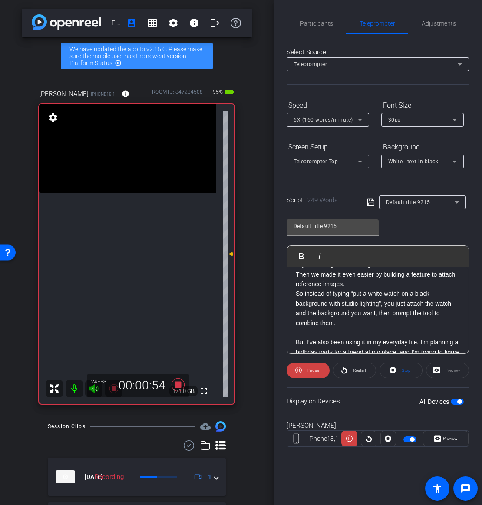
scroll to position [143, 0]
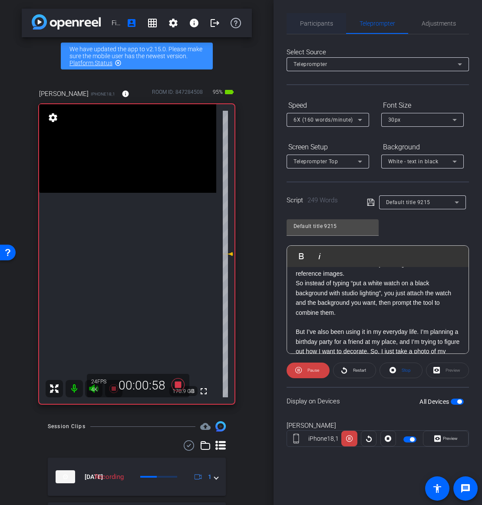
click at [317, 20] on span "Participants" at bounding box center [316, 23] width 33 height 6
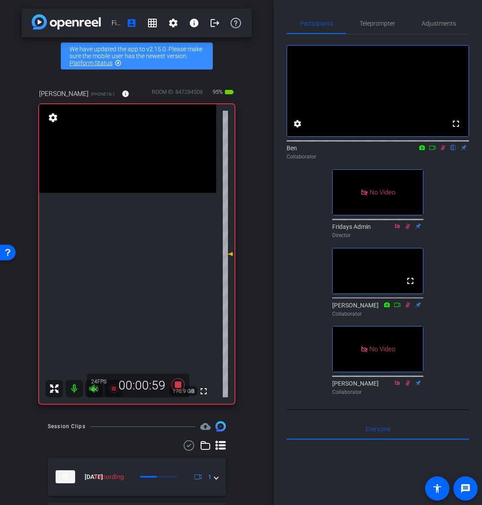
click at [444, 151] on icon at bounding box center [443, 148] width 5 height 6
click at [359, 19] on span "Teleprompter" at bounding box center [377, 23] width 36 height 21
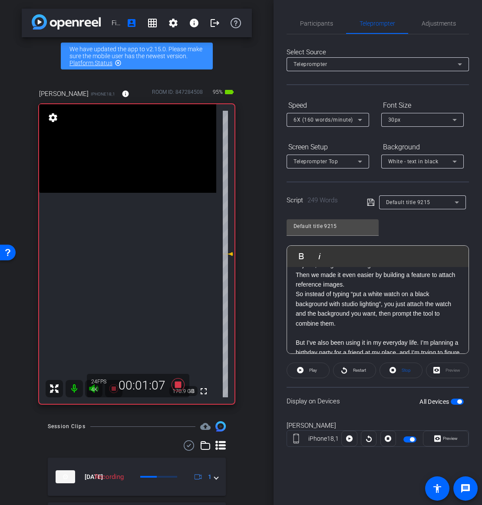
scroll to position [137, 0]
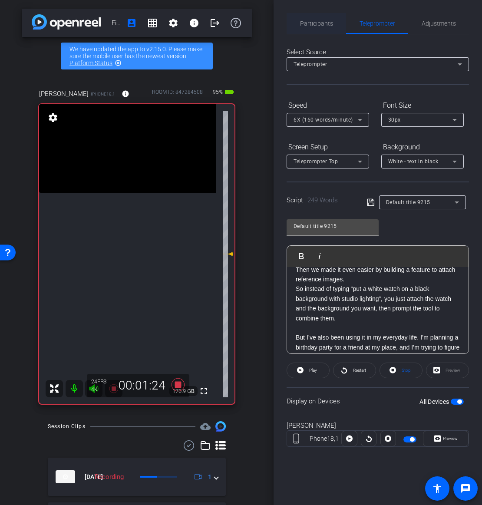
click at [322, 28] on span "Participants" at bounding box center [316, 23] width 33 height 21
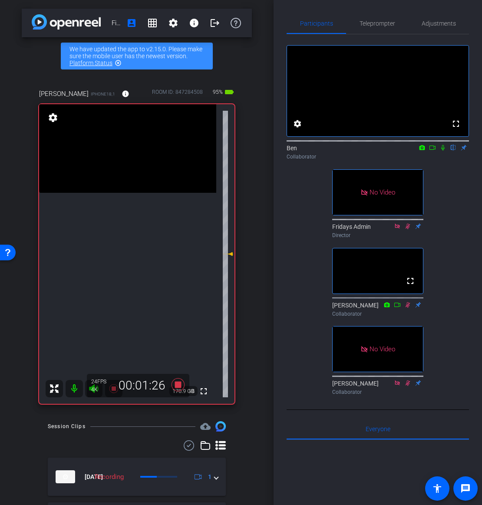
click at [442, 151] on icon at bounding box center [442, 148] width 3 height 6
click at [371, 22] on span "Teleprompter" at bounding box center [377, 23] width 36 height 6
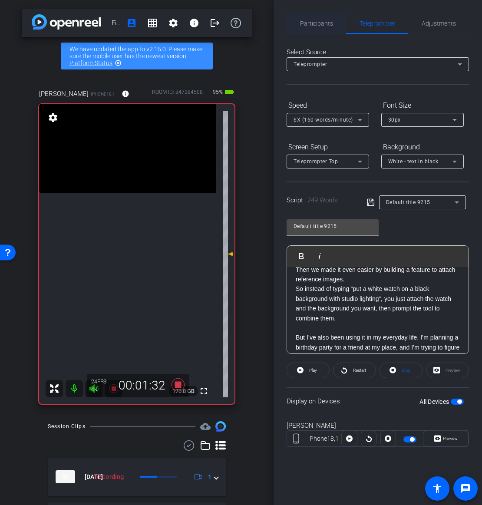
click at [321, 19] on span "Participants" at bounding box center [316, 23] width 33 height 21
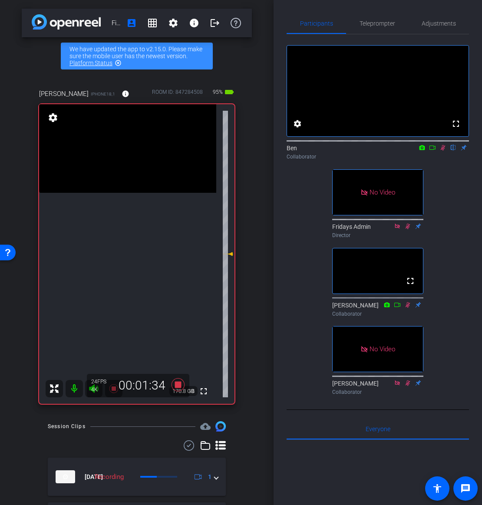
click at [444, 151] on icon at bounding box center [442, 148] width 7 height 6
click at [356, 14] on div "Teleprompter" at bounding box center [377, 23] width 62 height 21
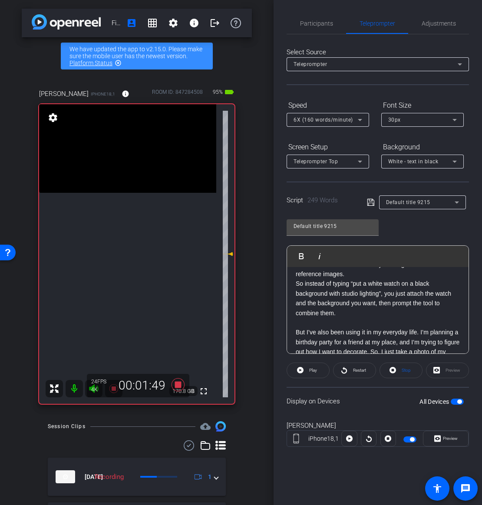
scroll to position [148, 0]
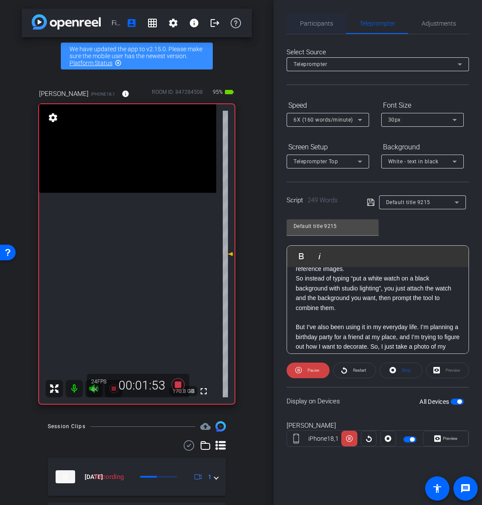
click at [319, 26] on span "Participants" at bounding box center [316, 23] width 33 height 6
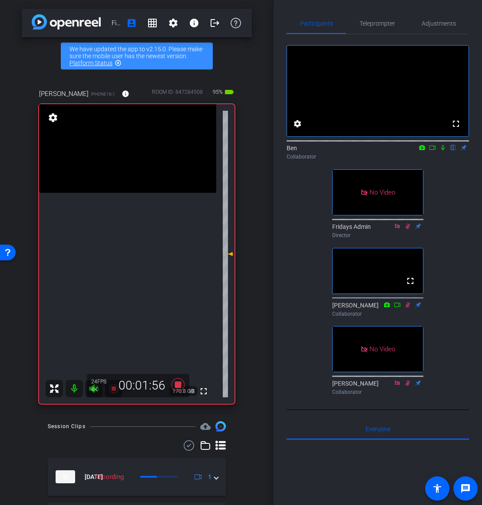
click at [442, 151] on icon at bounding box center [442, 148] width 7 height 6
click at [365, 22] on span "Teleprompter" at bounding box center [377, 23] width 36 height 6
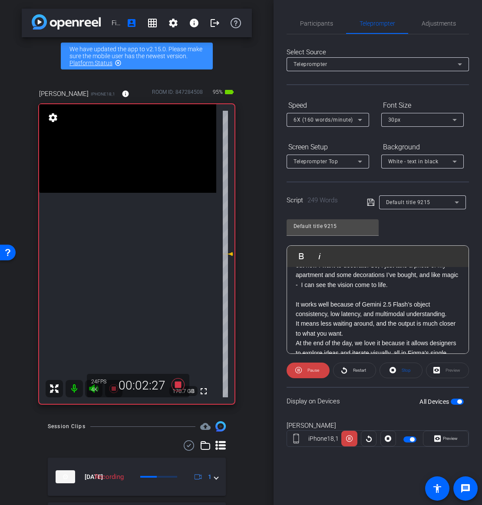
scroll to position [234, 0]
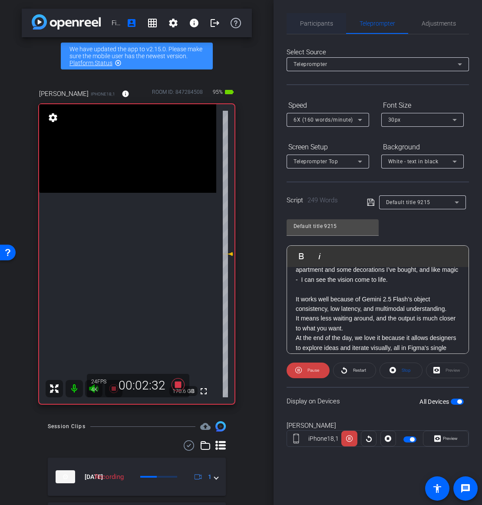
click at [319, 20] on span "Participants" at bounding box center [316, 23] width 33 height 6
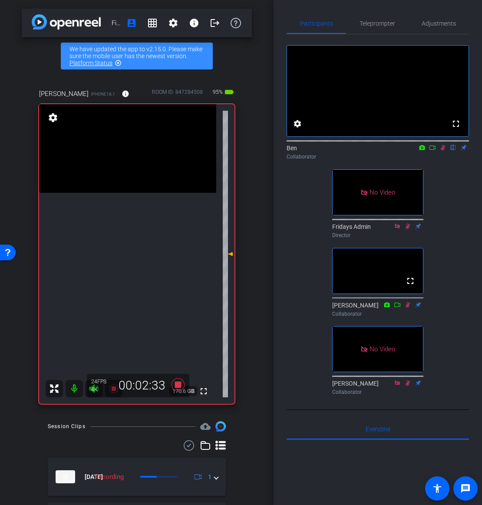
click at [443, 151] on icon at bounding box center [442, 148] width 7 height 6
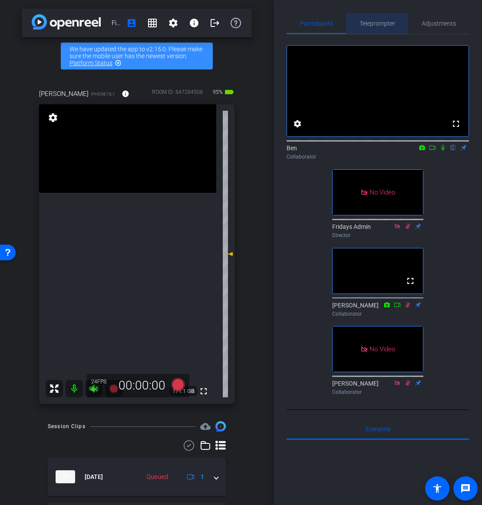
click at [376, 16] on span "Teleprompter" at bounding box center [377, 23] width 36 height 21
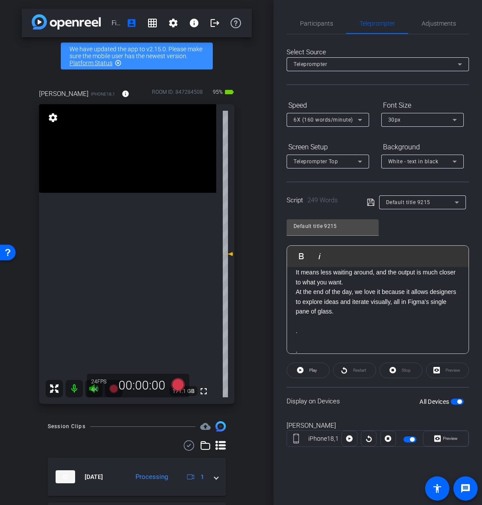
scroll to position [265, 0]
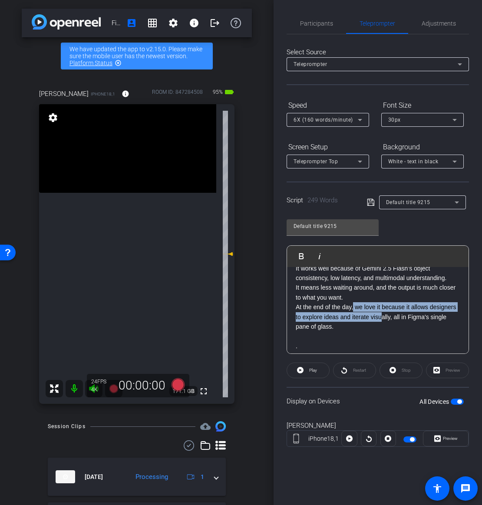
drag, startPoint x: 354, startPoint y: 297, endPoint x: 381, endPoint y: 303, distance: 27.6
click at [381, 303] on p "At the end of the day, we love it because it allows designers to explore ideas …" at bounding box center [378, 316] width 164 height 29
click at [337, 318] on p "At the end of the day, we love it because it allows designers to explore ideas …" at bounding box center [378, 316] width 164 height 29
click at [333, 316] on p "At the end of the day, we love it because it allows designers to explore ideas …" at bounding box center [378, 316] width 164 height 29
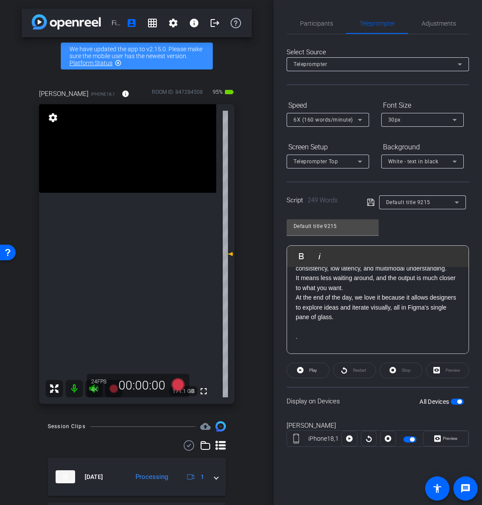
scroll to position [280, 0]
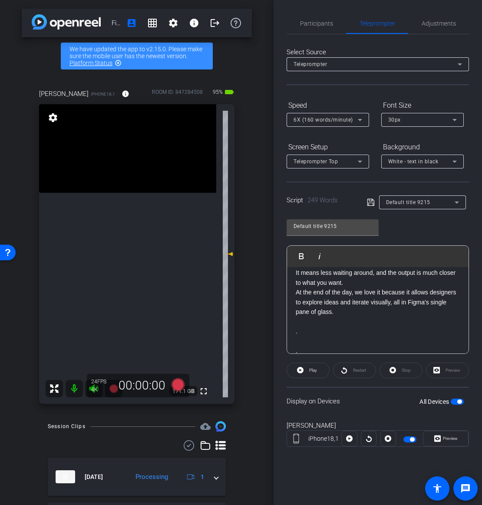
click at [389, 326] on p "." at bounding box center [378, 331] width 164 height 10
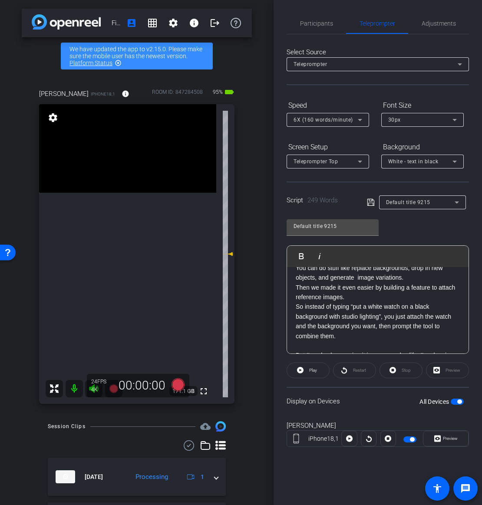
scroll to position [76, 0]
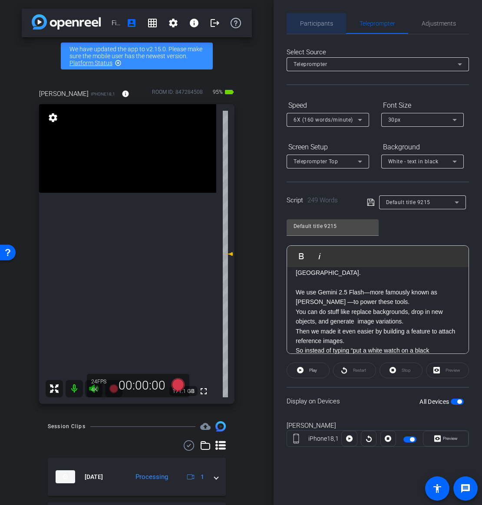
click at [327, 20] on span "Participants" at bounding box center [316, 23] width 33 height 6
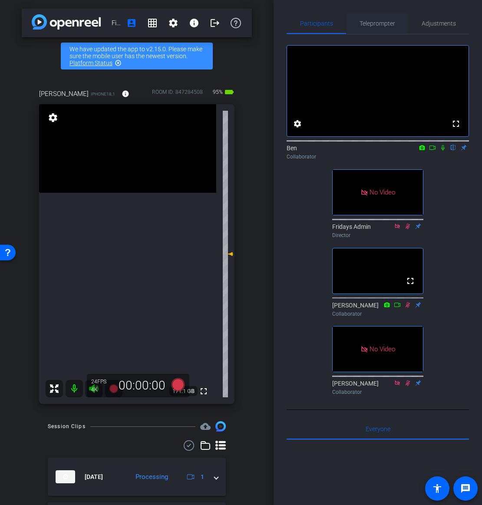
click at [359, 24] on div "Teleprompter" at bounding box center [377, 23] width 62 height 21
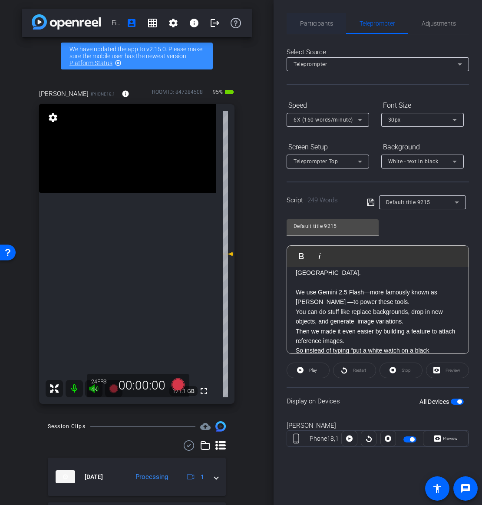
click at [326, 24] on span "Participants" at bounding box center [316, 23] width 33 height 6
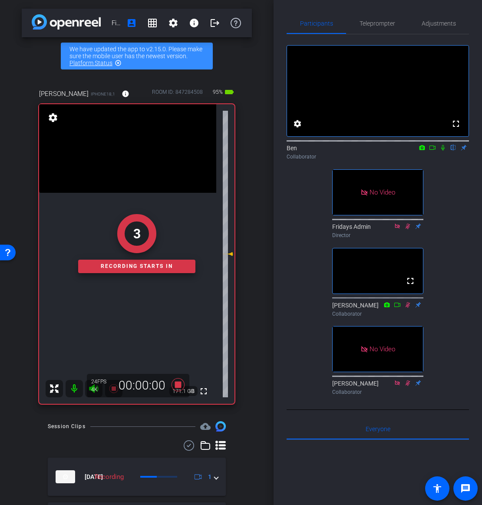
click at [446, 152] on mat-icon at bounding box center [443, 148] width 10 height 8
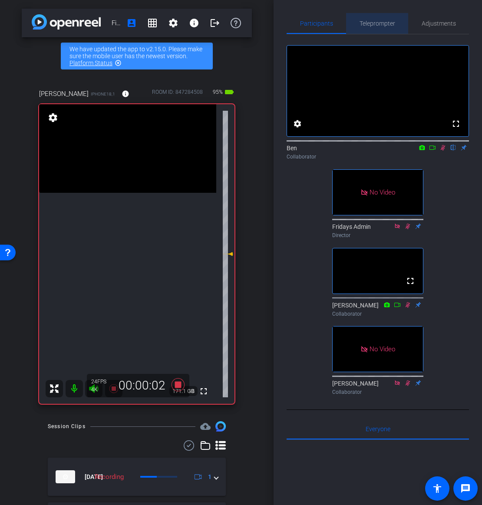
click at [369, 26] on span "Teleprompter" at bounding box center [377, 23] width 36 height 6
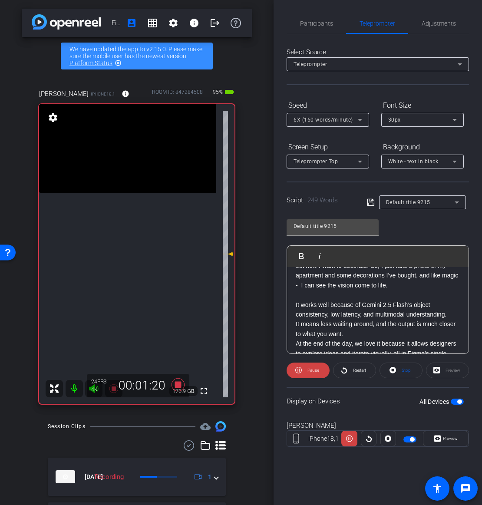
scroll to position [234, 0]
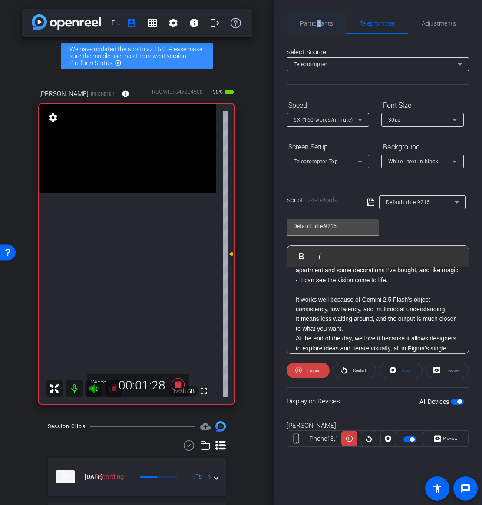
click at [318, 22] on span "Participants" at bounding box center [316, 23] width 33 height 6
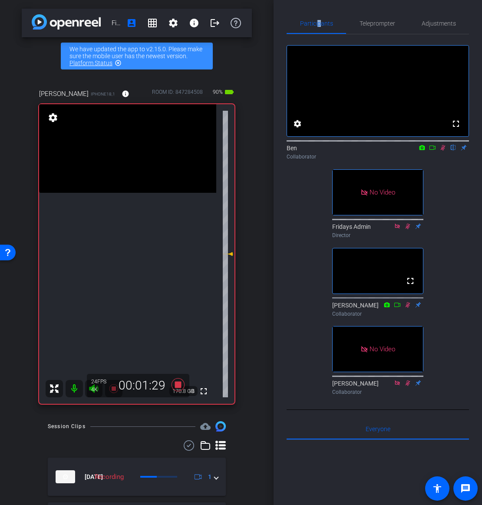
click at [443, 151] on icon at bounding box center [442, 148] width 7 height 6
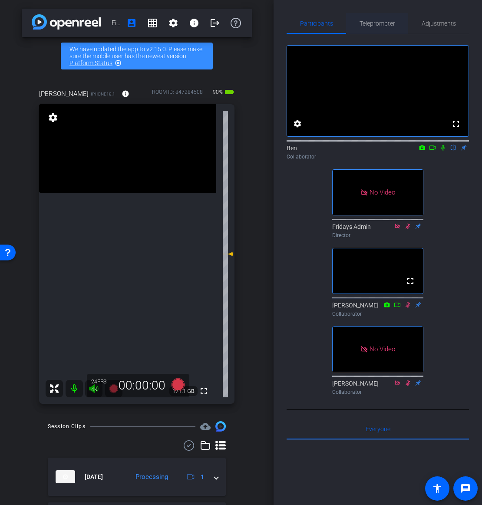
click at [376, 24] on span "Teleprompter" at bounding box center [377, 23] width 36 height 6
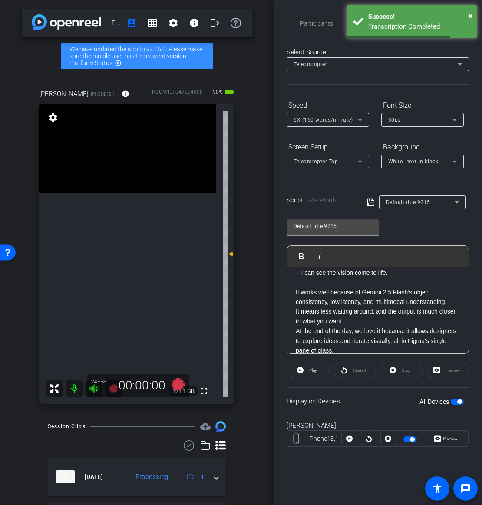
scroll to position [231, 0]
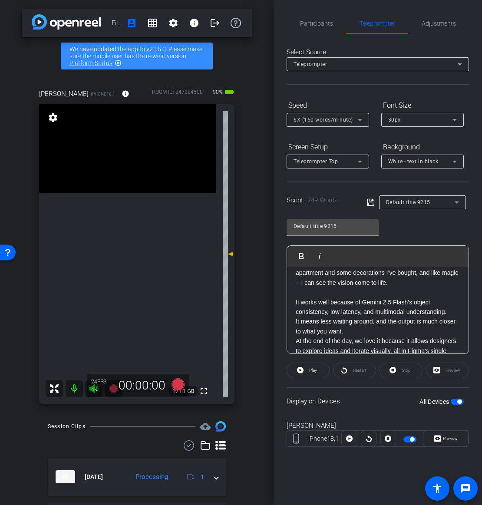
click at [318, 297] on p "It works well because of Gemini 2.5 Flash’s object consistency, low latency, an…" at bounding box center [378, 307] width 164 height 20
click at [354, 322] on p "It means less waiting around, and the output is much closer to what you want." at bounding box center [378, 326] width 164 height 20
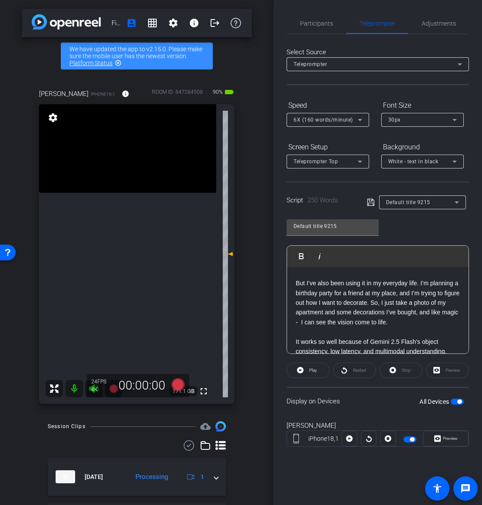
scroll to position [197, 0]
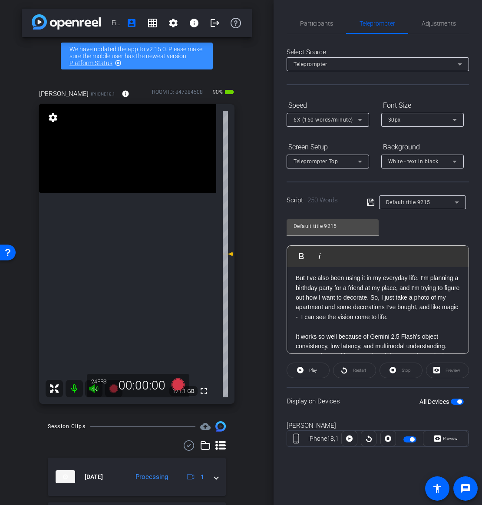
click at [292, 326] on div "Hi - I’m [PERSON_NAME] and I’m one of the lead engineers at [GEOGRAPHIC_DATA] w…" at bounding box center [377, 263] width 181 height 387
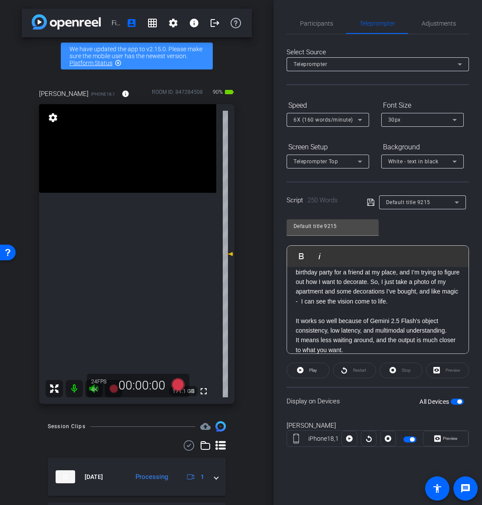
click at [311, 289] on p "But I’ve also been using it in my everyday life. I’m planning a birthday party …" at bounding box center [378, 281] width 164 height 49
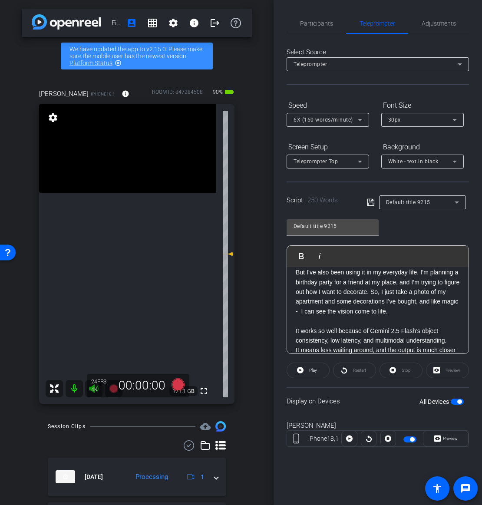
click at [294, 319] on div "Hi - I’m [PERSON_NAME] and I’m one of the lead engineers at [GEOGRAPHIC_DATA] w…" at bounding box center [377, 258] width 181 height 387
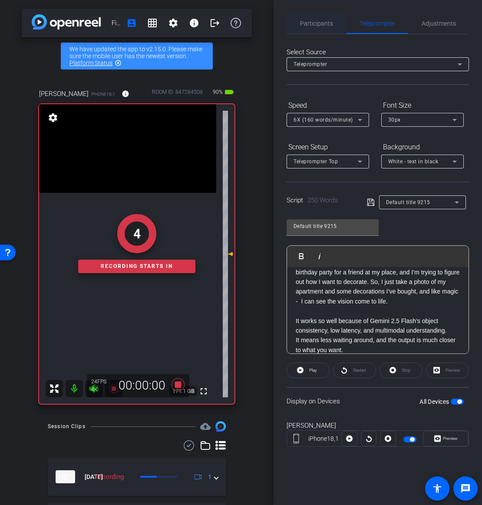
click at [314, 33] on span "Participants" at bounding box center [316, 23] width 33 height 21
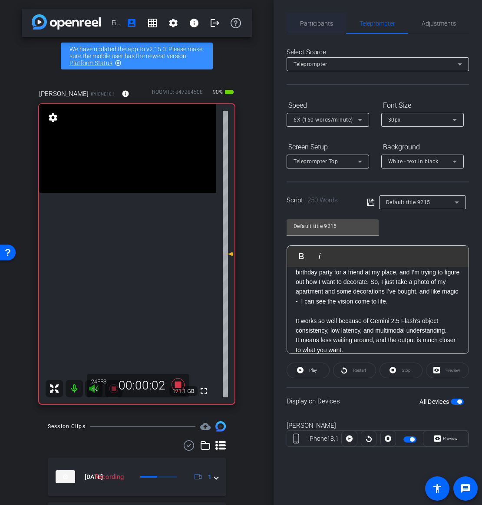
click at [325, 18] on span "Participants" at bounding box center [316, 23] width 33 height 21
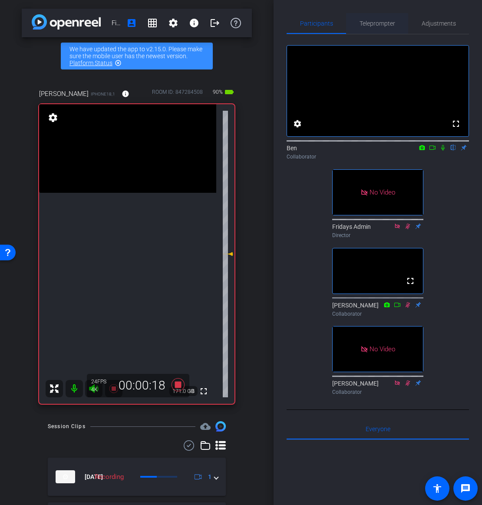
click at [376, 26] on span "Teleprompter" at bounding box center [377, 23] width 36 height 6
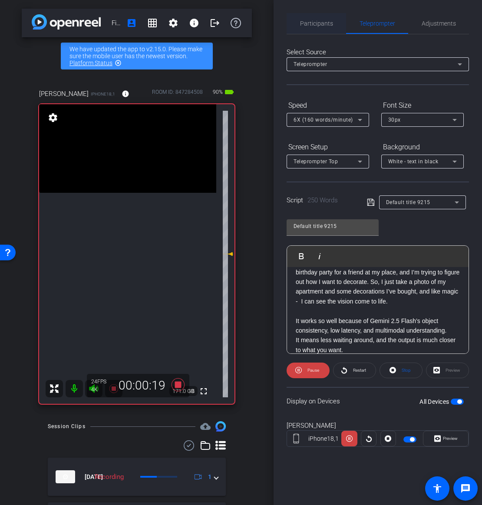
click at [287, 17] on div "Participants" at bounding box center [316, 23] width 59 height 21
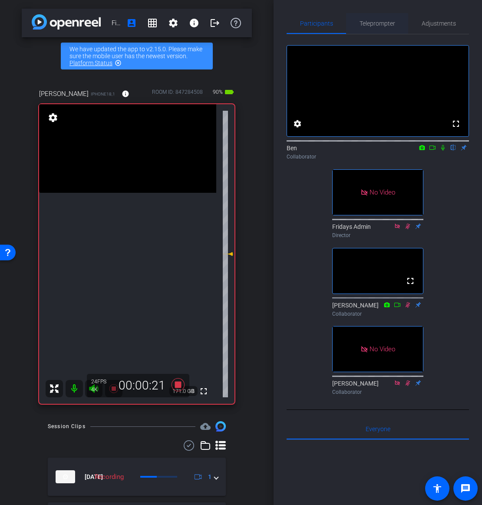
click at [372, 20] on span "Teleprompter" at bounding box center [377, 23] width 36 height 6
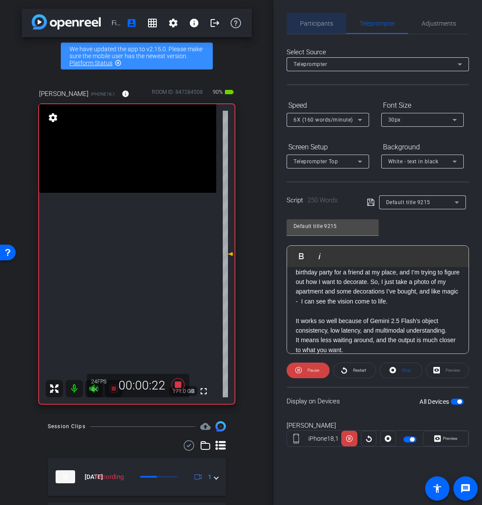
click at [326, 20] on span "Participants" at bounding box center [316, 23] width 33 height 6
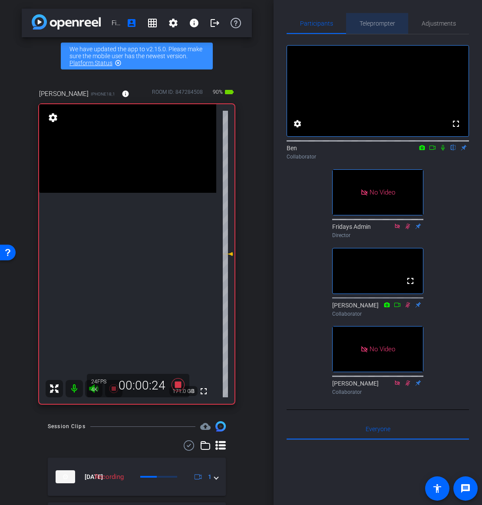
click at [366, 24] on span "Teleprompter" at bounding box center [377, 23] width 36 height 6
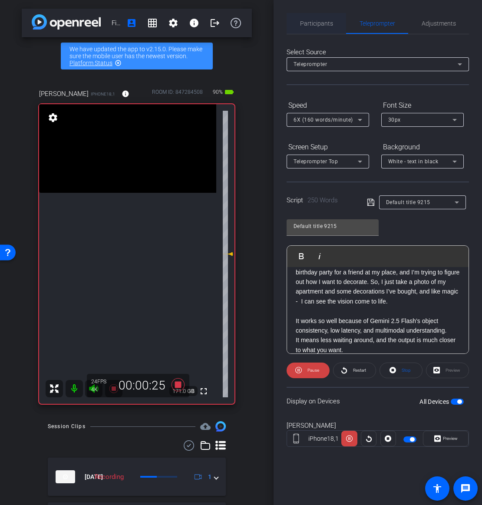
click at [324, 23] on span "Participants" at bounding box center [316, 23] width 33 height 6
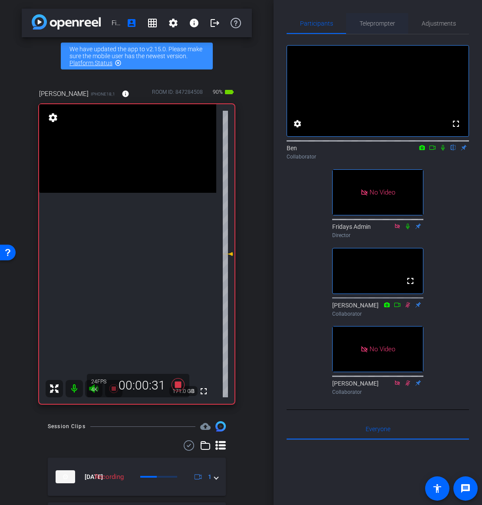
click at [361, 22] on span "Teleprompter" at bounding box center [377, 23] width 36 height 6
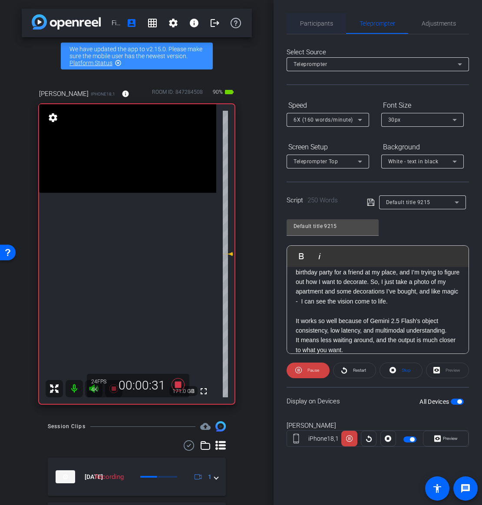
click at [296, 18] on div "Participants" at bounding box center [316, 23] width 59 height 21
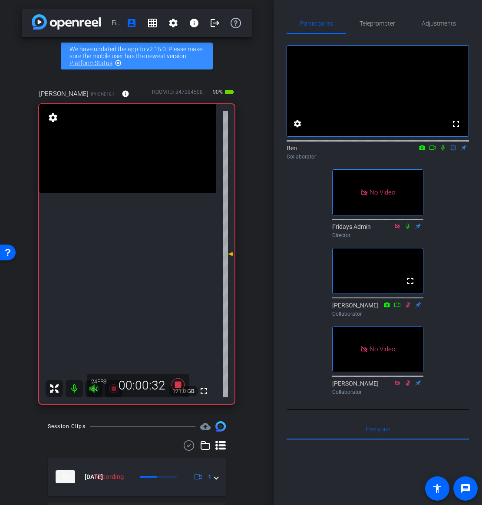
click at [444, 151] on icon at bounding box center [442, 148] width 7 height 6
click at [379, 29] on span "Teleprompter" at bounding box center [377, 23] width 36 height 21
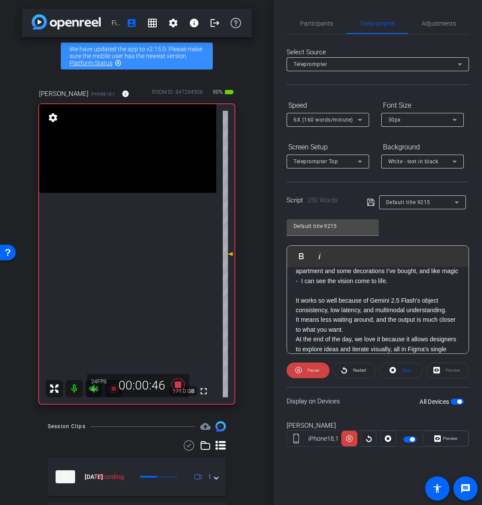
scroll to position [243, 0]
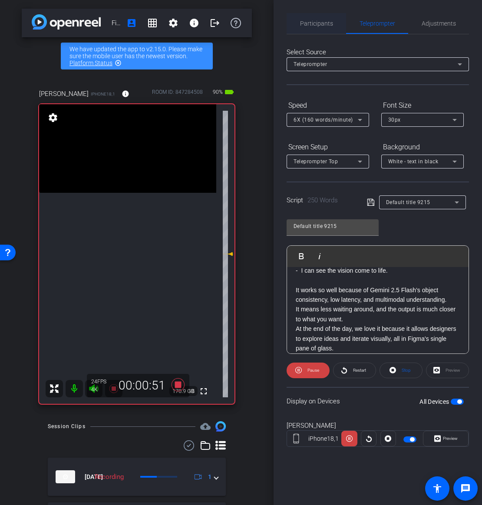
click at [318, 28] on span "Participants" at bounding box center [316, 23] width 33 height 21
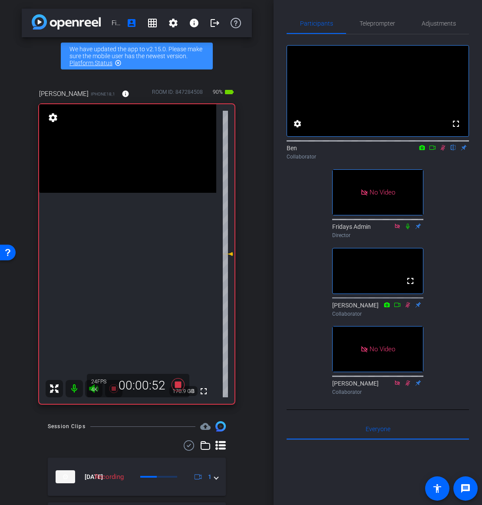
click at [442, 151] on icon at bounding box center [442, 148] width 7 height 6
click at [375, 23] on span "Teleprompter" at bounding box center [377, 23] width 36 height 6
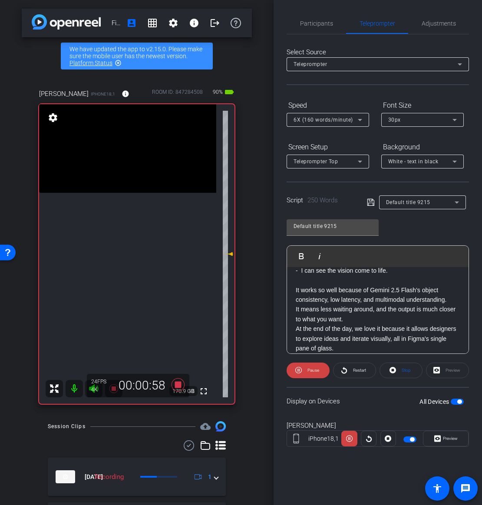
click at [358, 324] on p "At the end of the day, we love it because it allows designers to explore ideas …" at bounding box center [378, 338] width 164 height 29
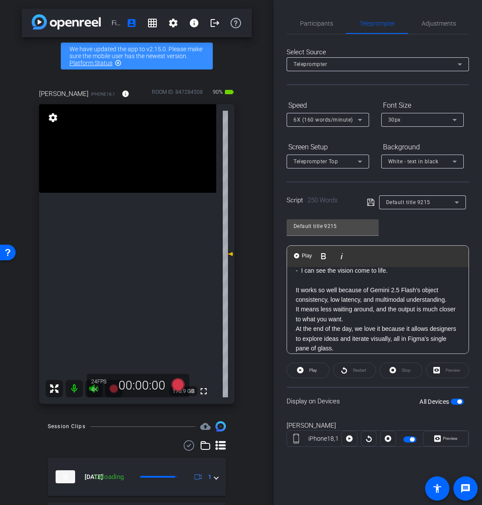
click at [365, 311] on p "It means less waiting around, and the output is much closer to what you want." at bounding box center [378, 314] width 164 height 20
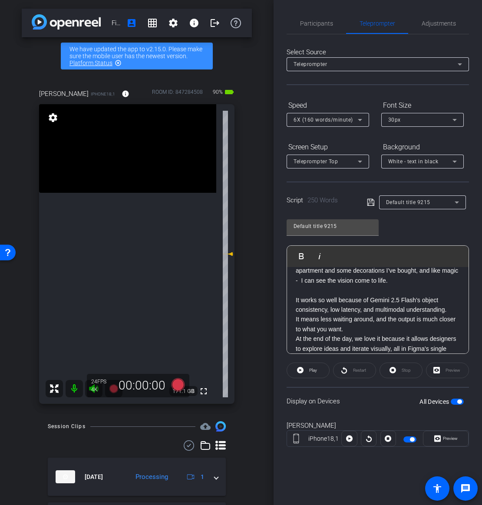
click at [400, 314] on p "It means less waiting around, and the output is much closer to what you want." at bounding box center [378, 324] width 164 height 20
click at [342, 347] on p "At the end of the day, we love it because it allows designers to explore ideas …" at bounding box center [378, 348] width 164 height 29
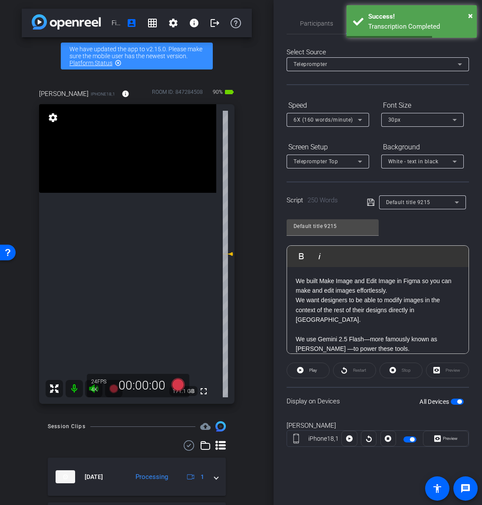
scroll to position [0, 0]
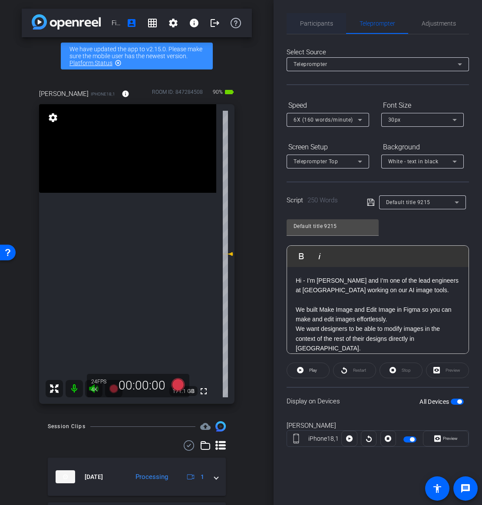
click at [316, 23] on span "Participants" at bounding box center [316, 23] width 33 height 6
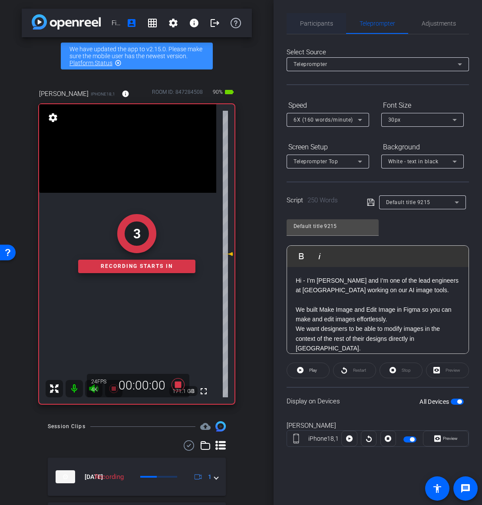
click at [316, 26] on span "Participants" at bounding box center [316, 23] width 33 height 6
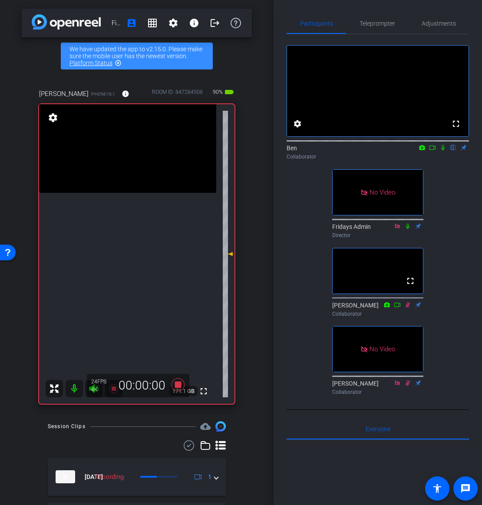
click at [439, 151] on icon at bounding box center [442, 148] width 7 height 6
drag, startPoint x: 366, startPoint y: 17, endPoint x: 375, endPoint y: 23, distance: 11.3
click at [366, 17] on span "Teleprompter" at bounding box center [377, 23] width 36 height 21
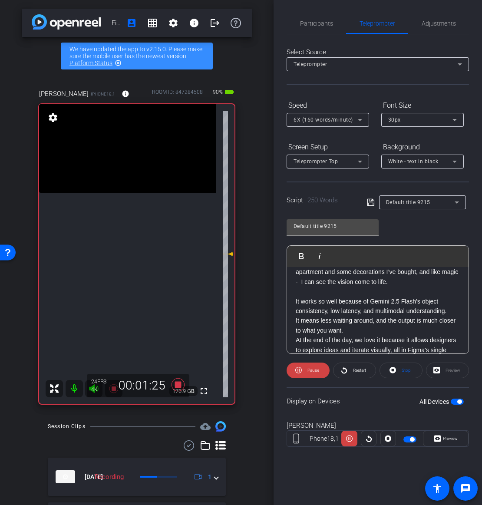
scroll to position [237, 0]
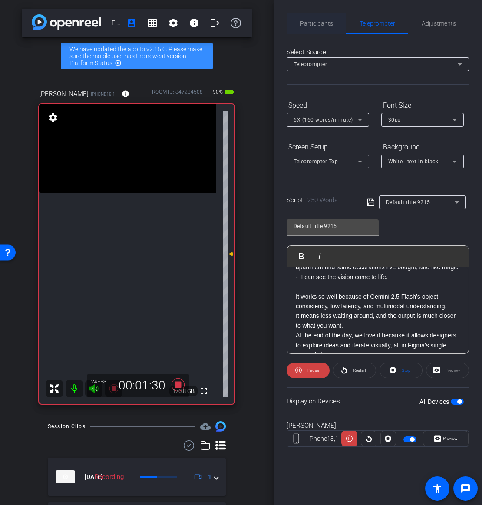
click at [314, 23] on span "Participants" at bounding box center [316, 23] width 33 height 6
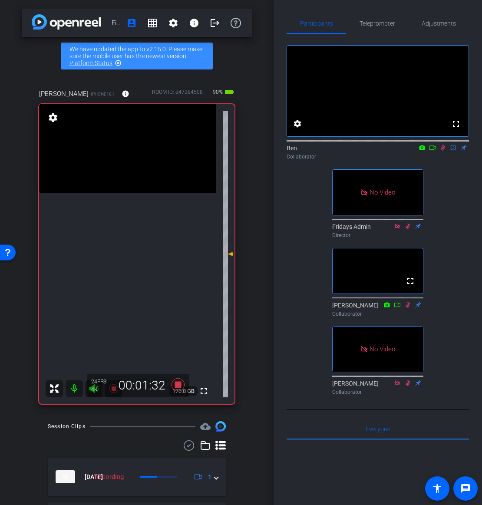
click at [442, 151] on icon at bounding box center [442, 148] width 7 height 6
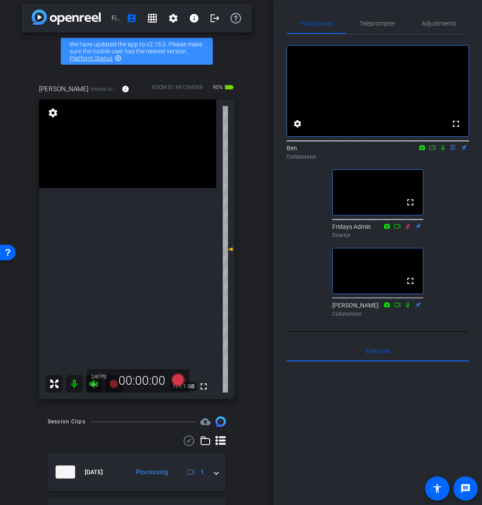
scroll to position [15, 0]
